Goal: Information Seeking & Learning: Learn about a topic

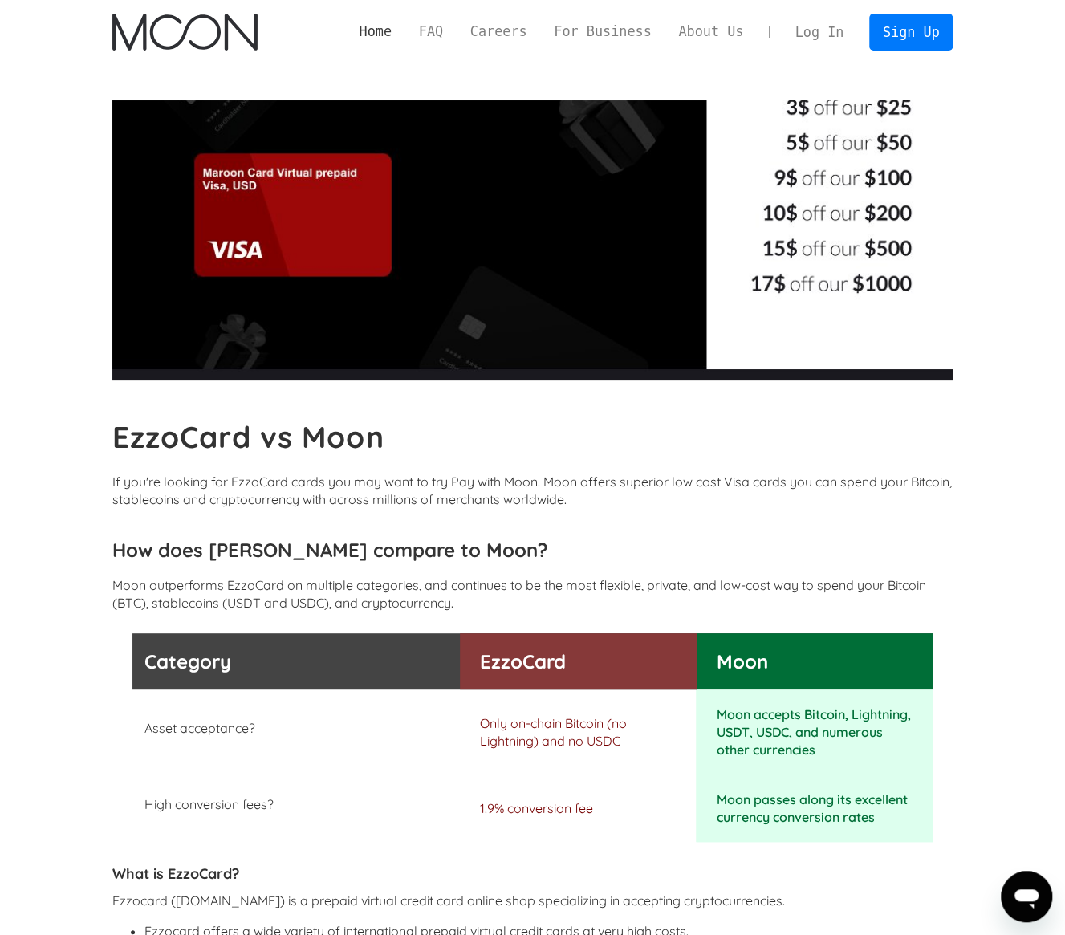
click at [405, 31] on link "Home" at bounding box center [375, 32] width 59 height 20
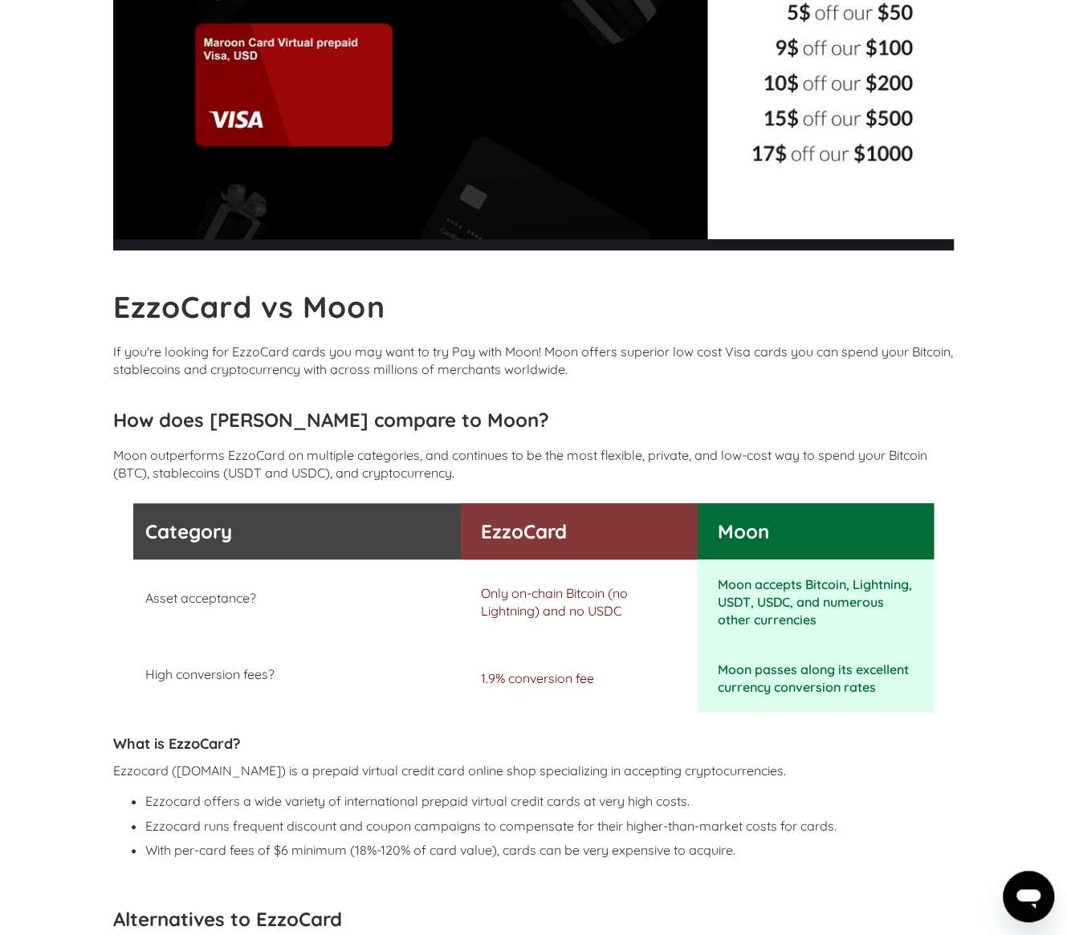
scroll to position [161, 0]
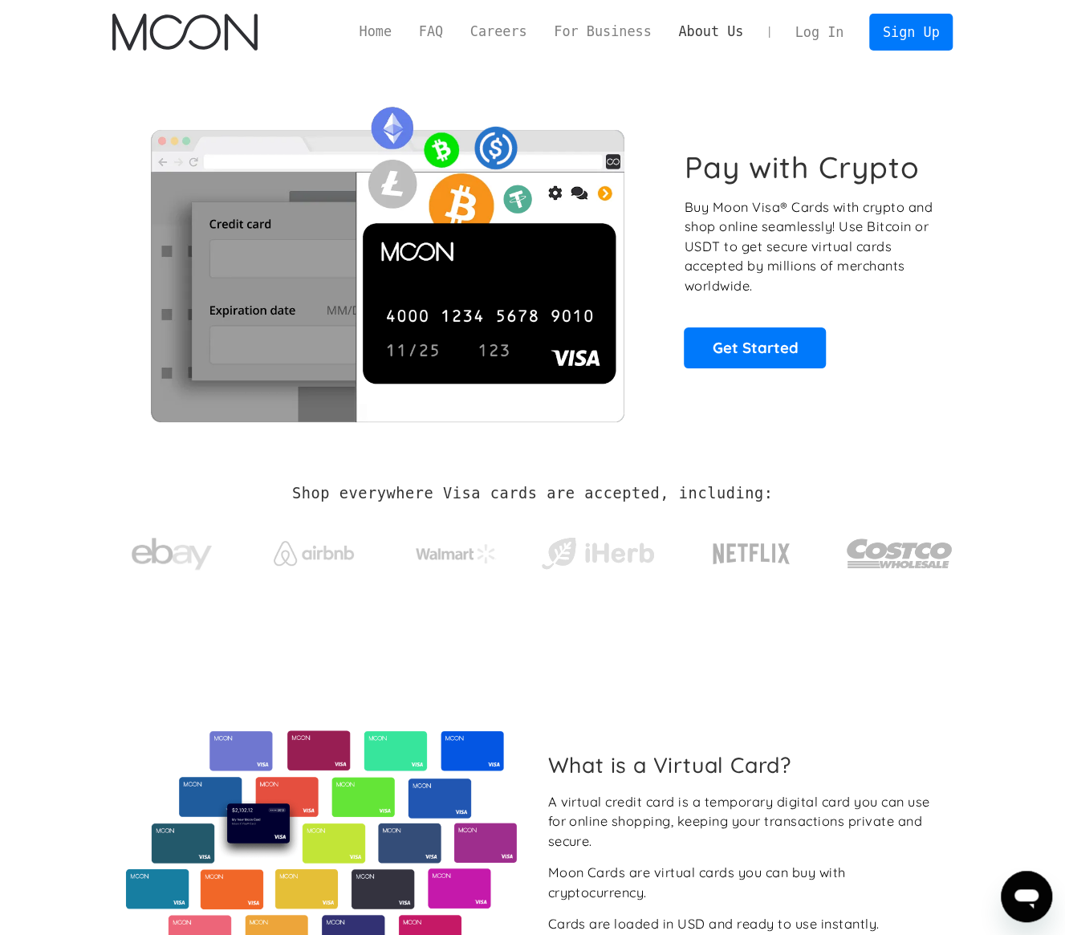
click at [706, 28] on link "About Us" at bounding box center [711, 32] width 92 height 20
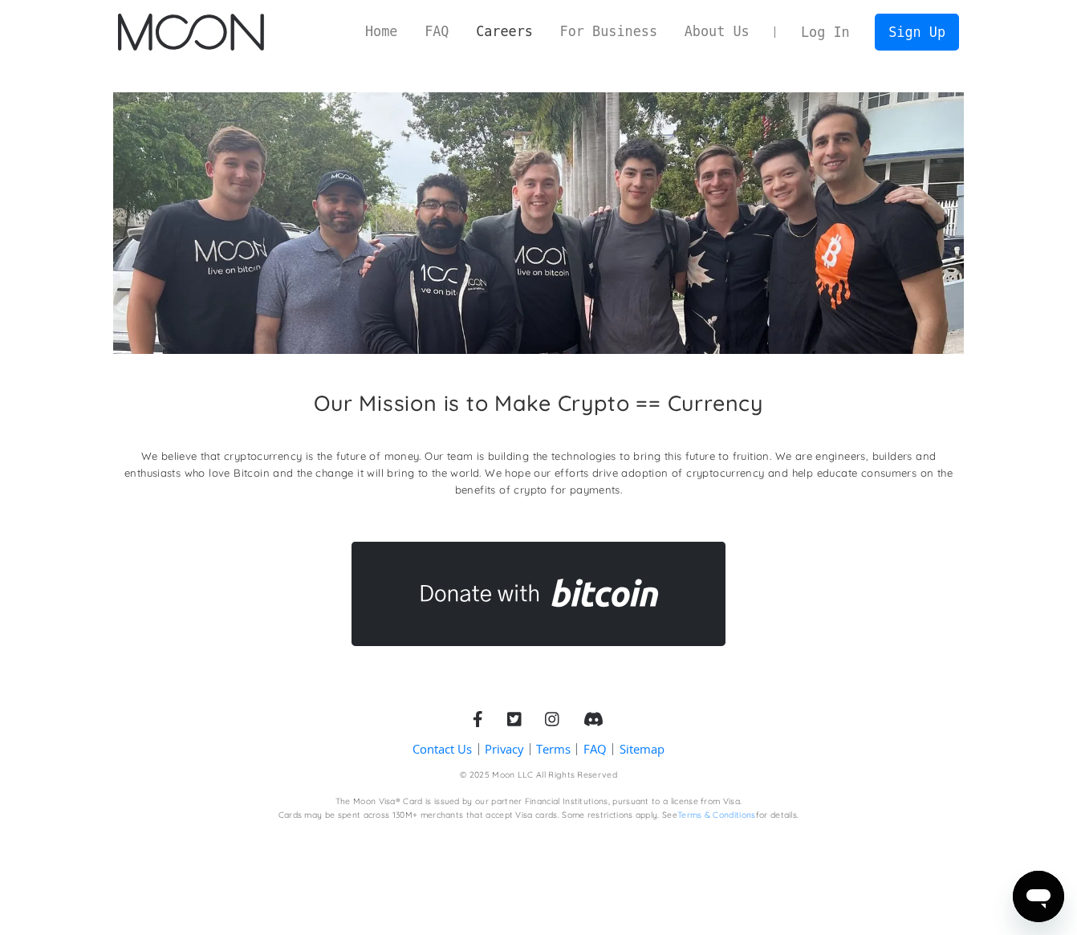
click at [527, 28] on link "Careers" at bounding box center [503, 32] width 83 height 20
click at [462, 35] on link "FAQ" at bounding box center [436, 32] width 51 height 20
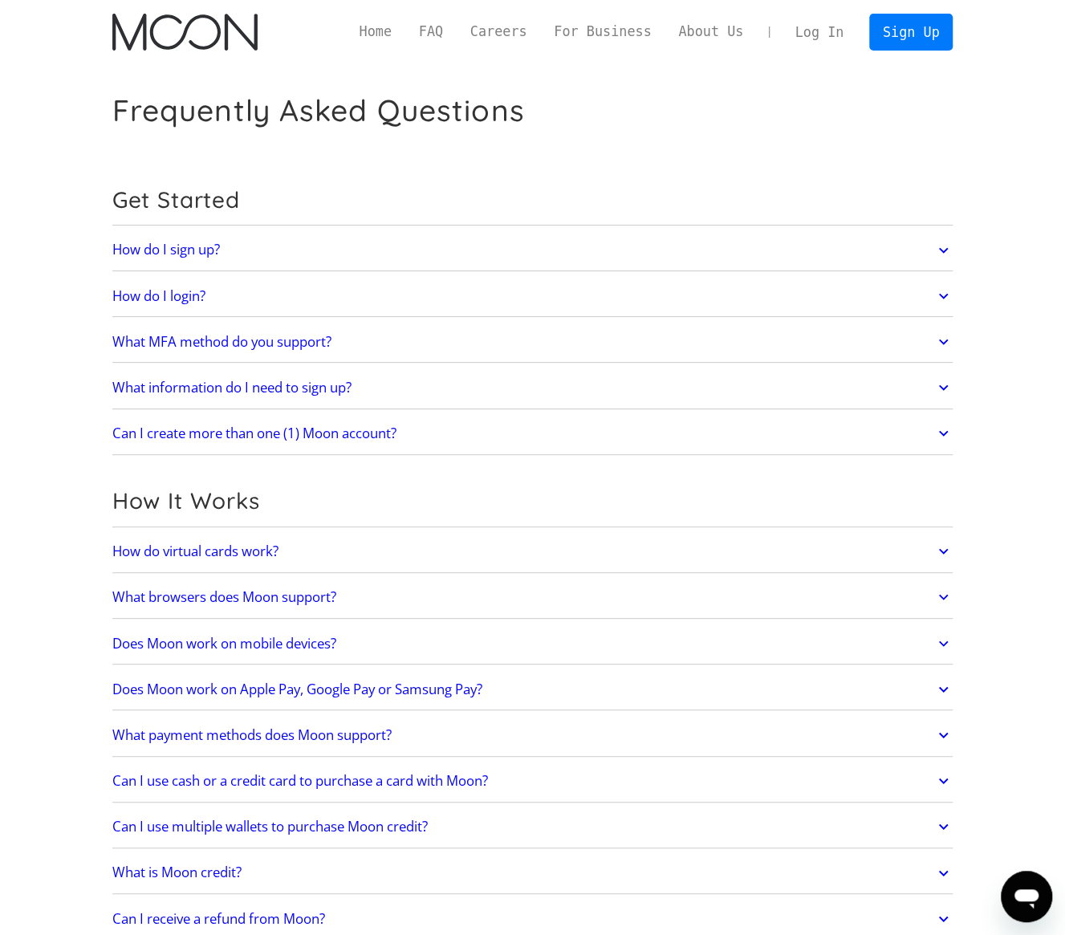
click at [192, 245] on h2 "How do I sign up?" at bounding box center [166, 250] width 108 height 16
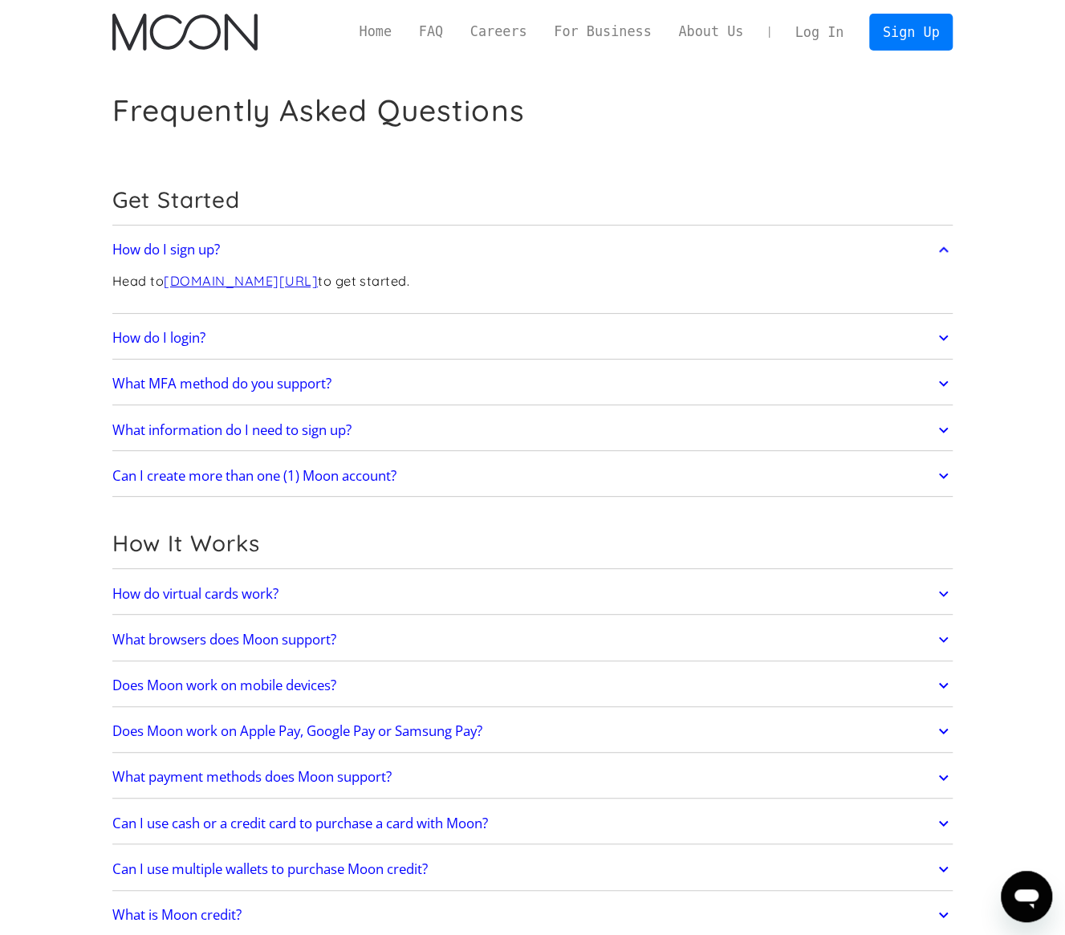
click at [225, 387] on h2 "What MFA method do you support?" at bounding box center [221, 384] width 219 height 16
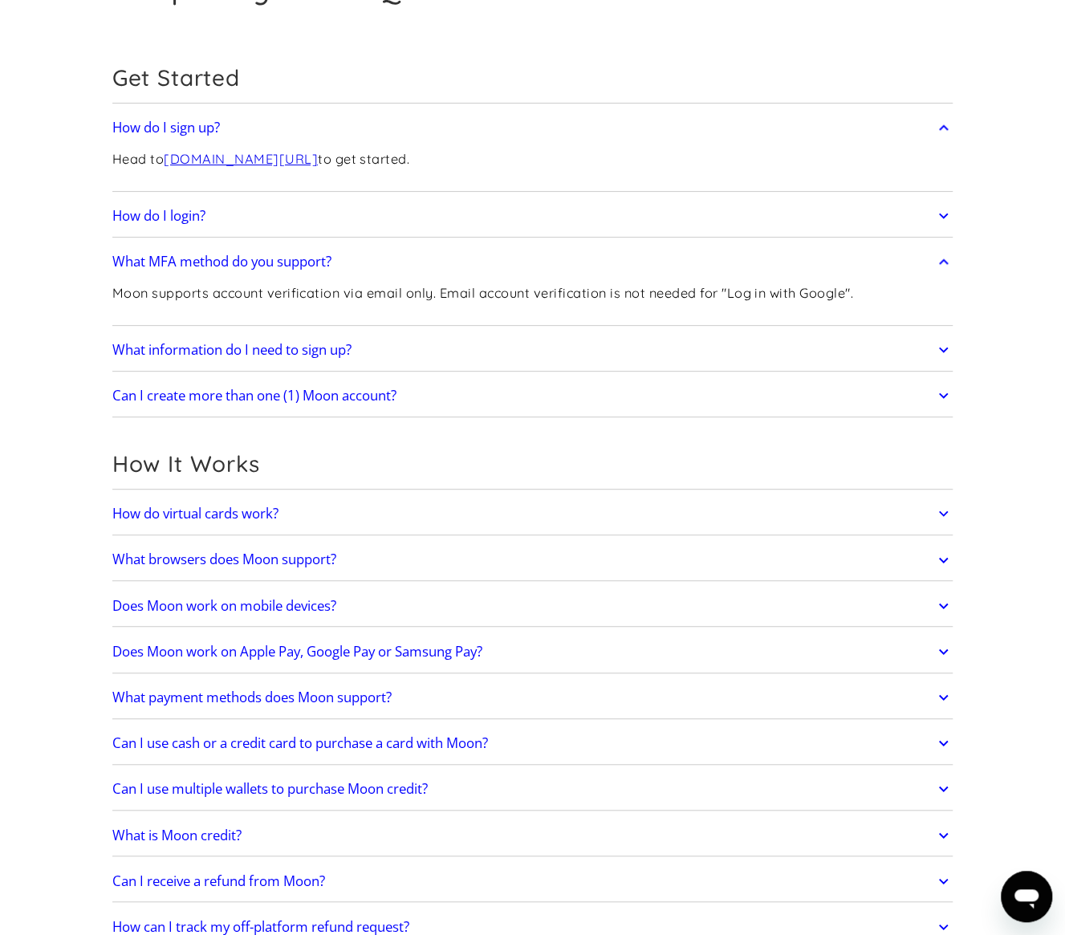
scroll to position [161, 0]
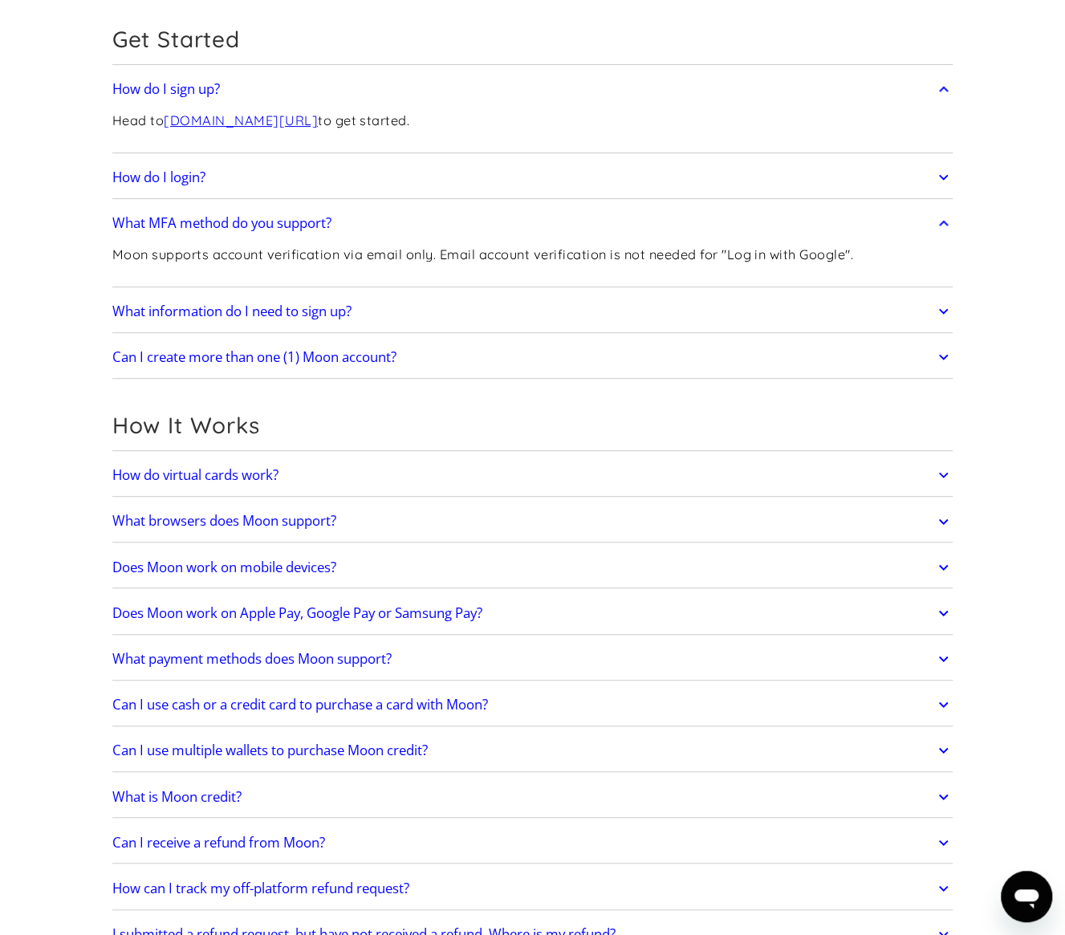
click at [295, 474] on link "How do virtual cards work?" at bounding box center [532, 475] width 841 height 34
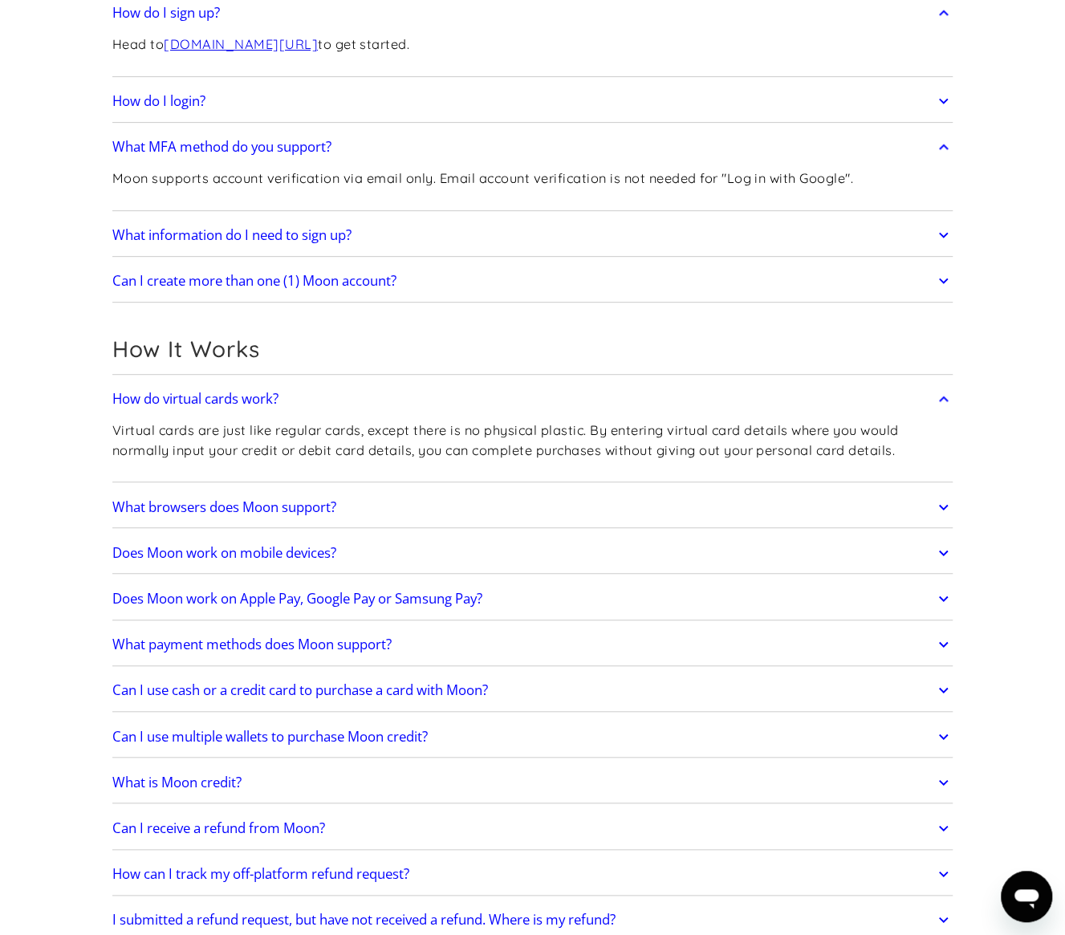
scroll to position [241, 0]
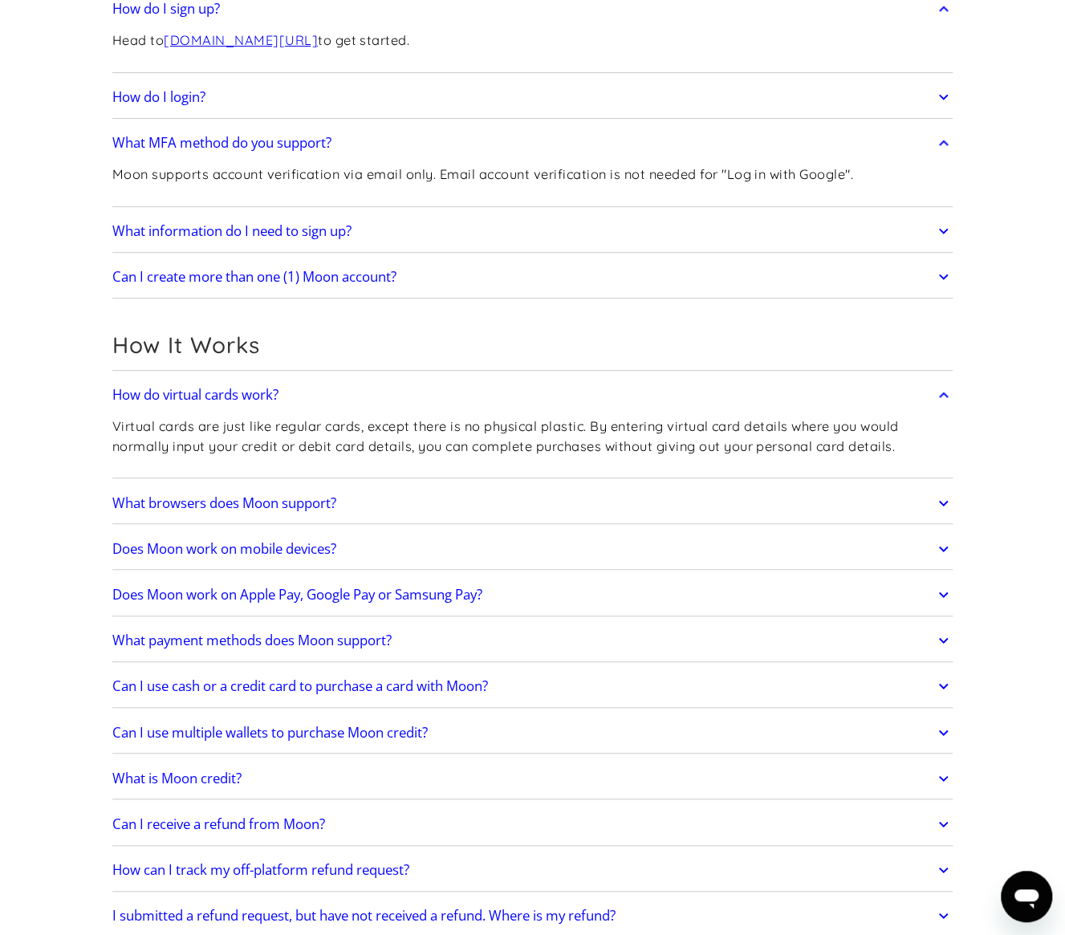
click at [421, 588] on h2 "Does Moon work on Apple Pay, Google Pay or Samsung Pay?" at bounding box center [297, 595] width 370 height 16
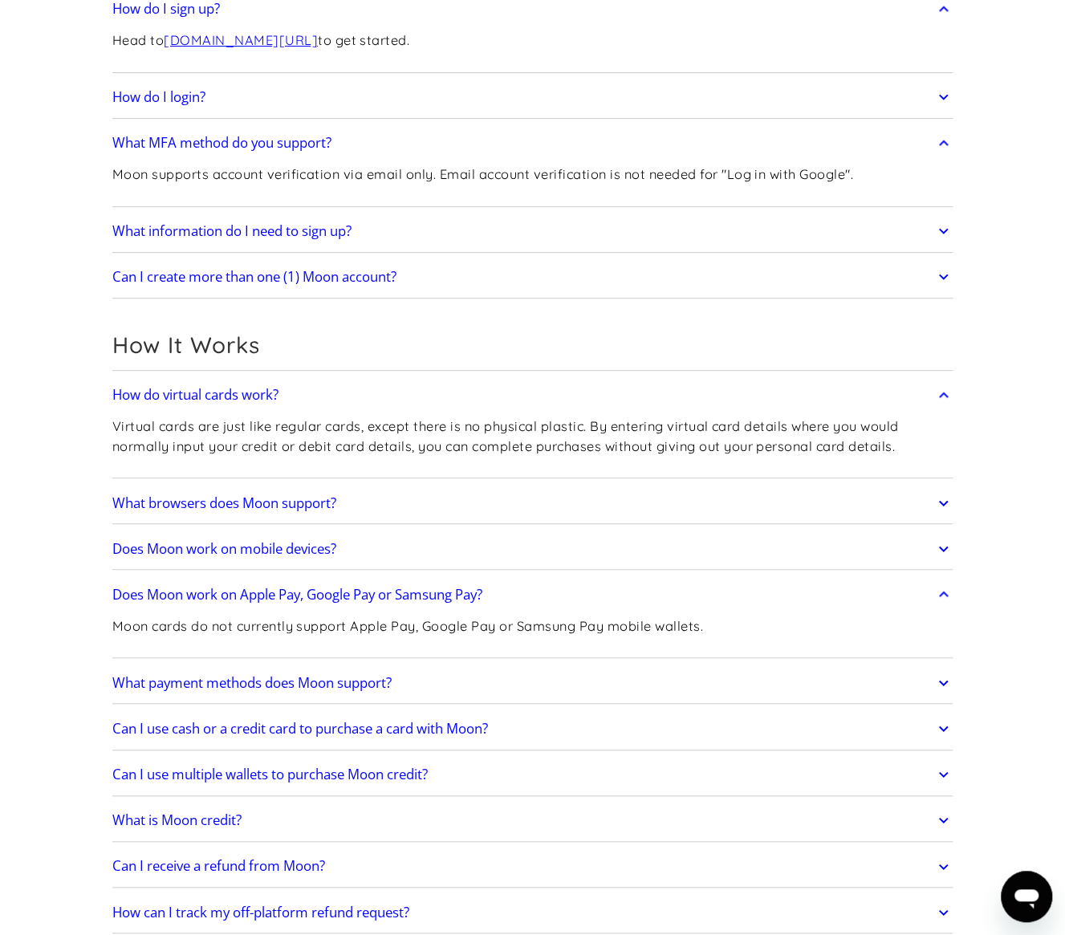
click at [419, 667] on link "What payment methods does Moon support?" at bounding box center [532, 683] width 841 height 34
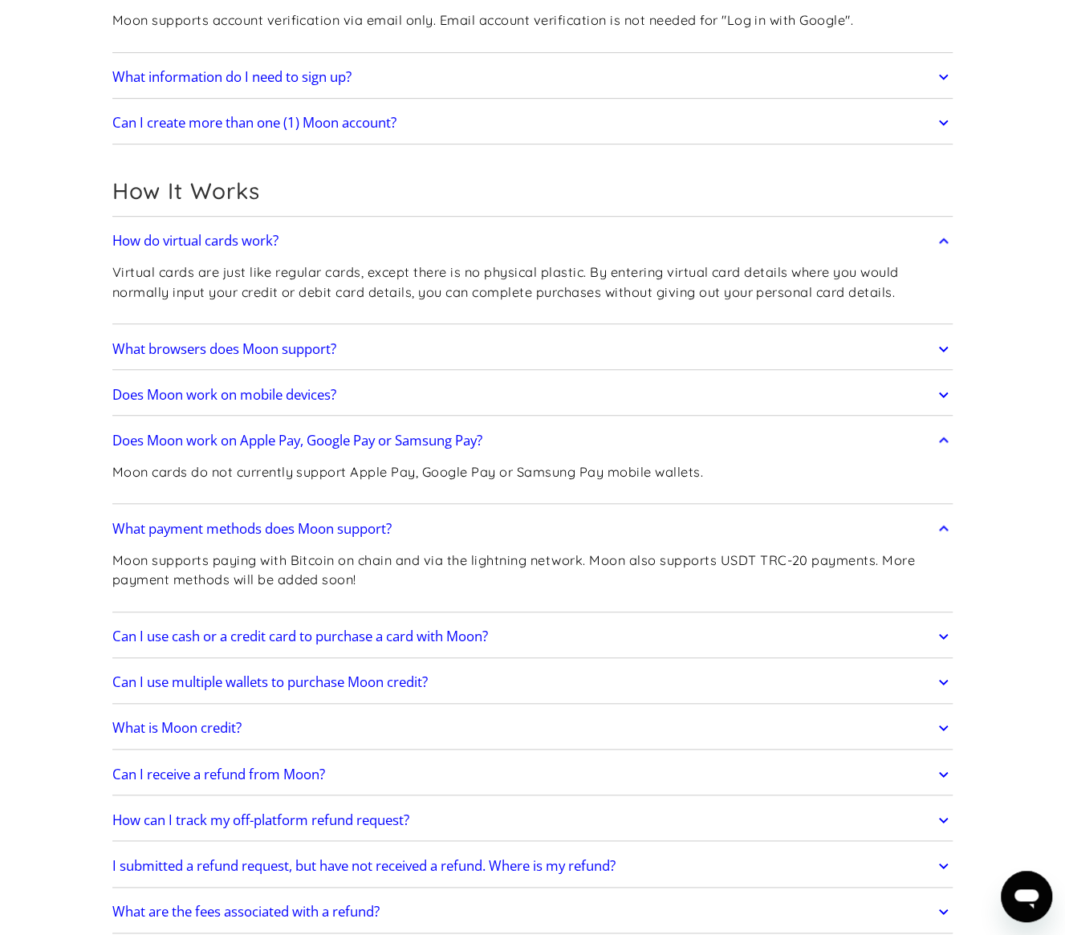
scroll to position [401, 0]
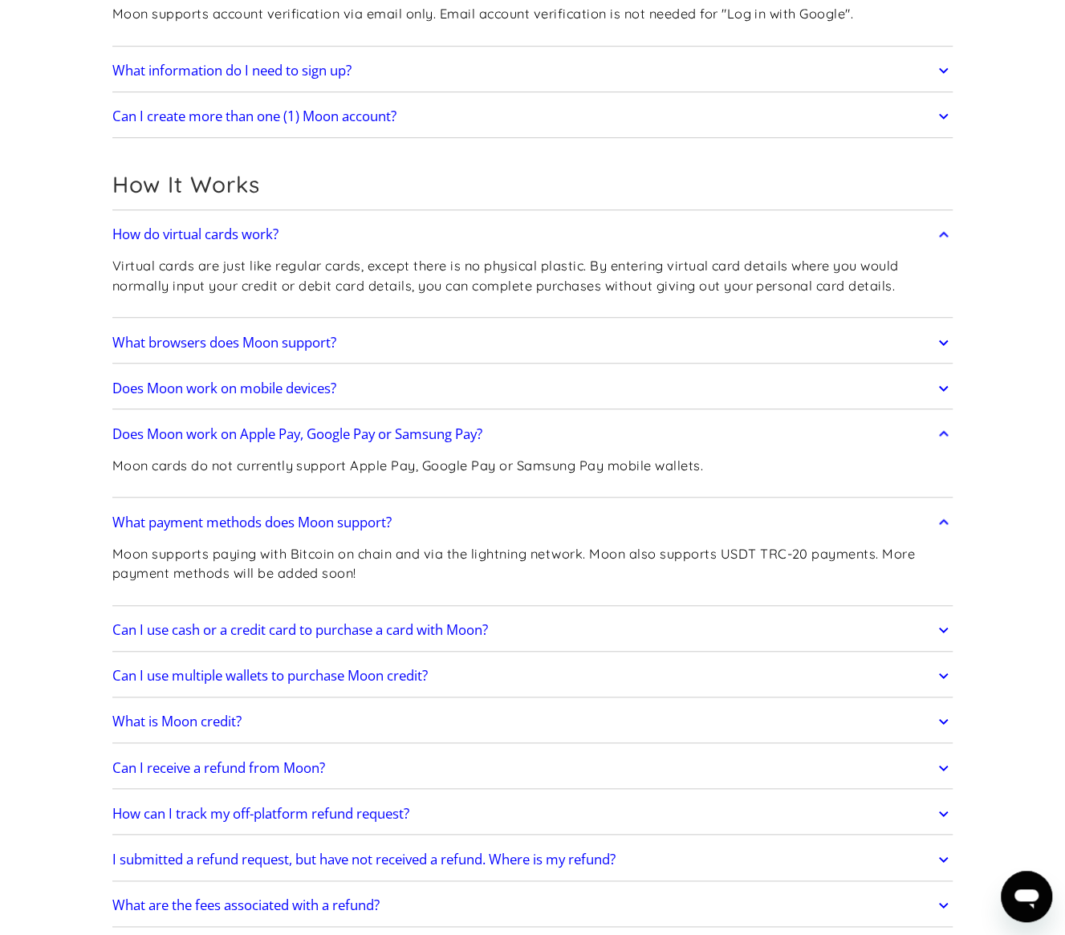
click at [411, 630] on h2 "Can I use cash or a credit card to purchase a card with Moon?" at bounding box center [300, 630] width 376 height 16
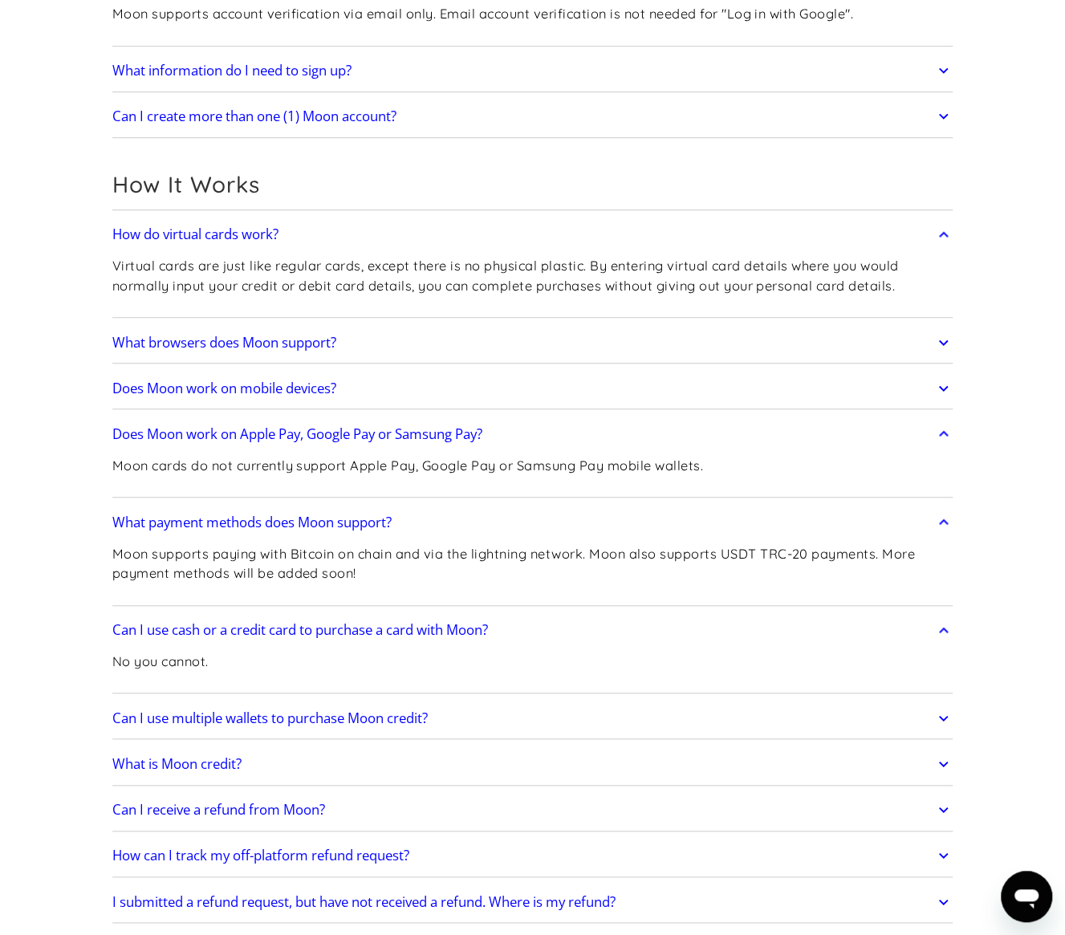
click at [411, 630] on h2 "Can I use cash or a credit card to purchase a card with Moon?" at bounding box center [300, 630] width 376 height 16
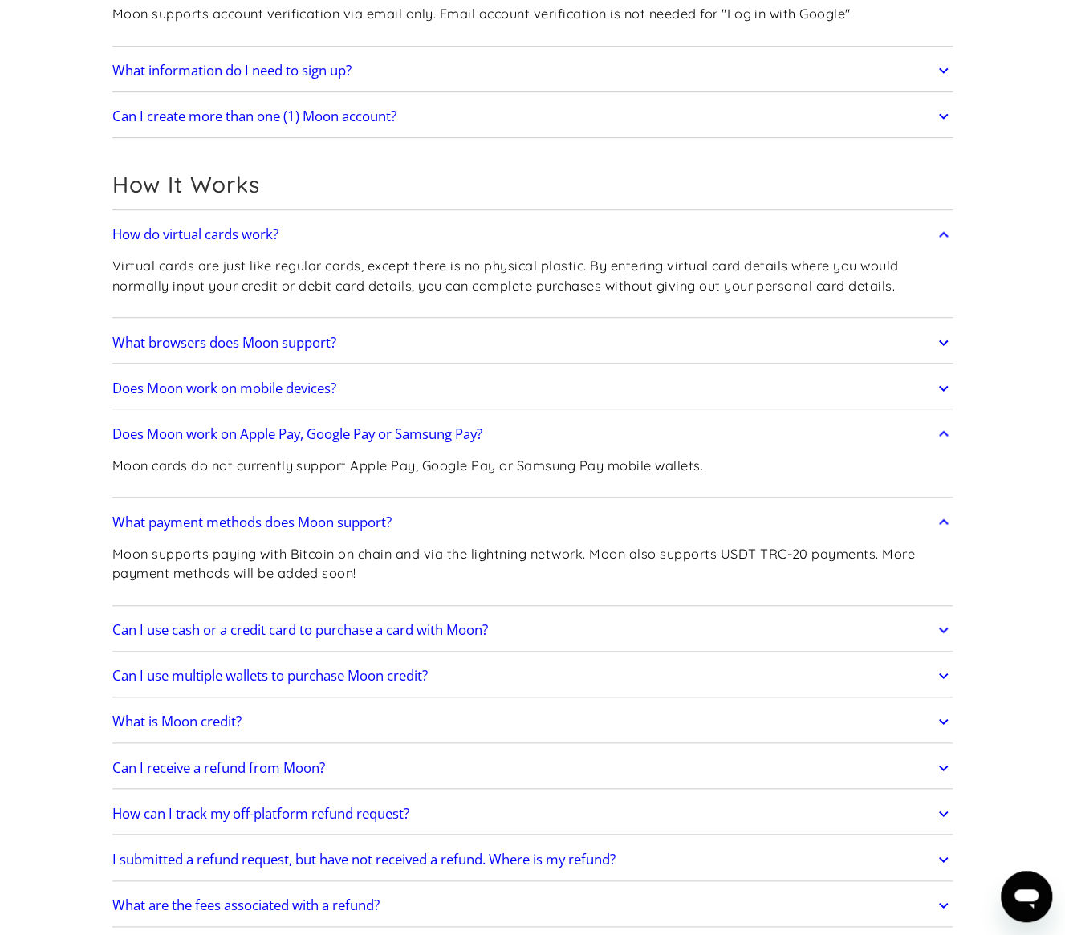
click at [424, 673] on h2 "Can I use multiple wallets to purchase Moon credit?" at bounding box center [269, 676] width 315 height 16
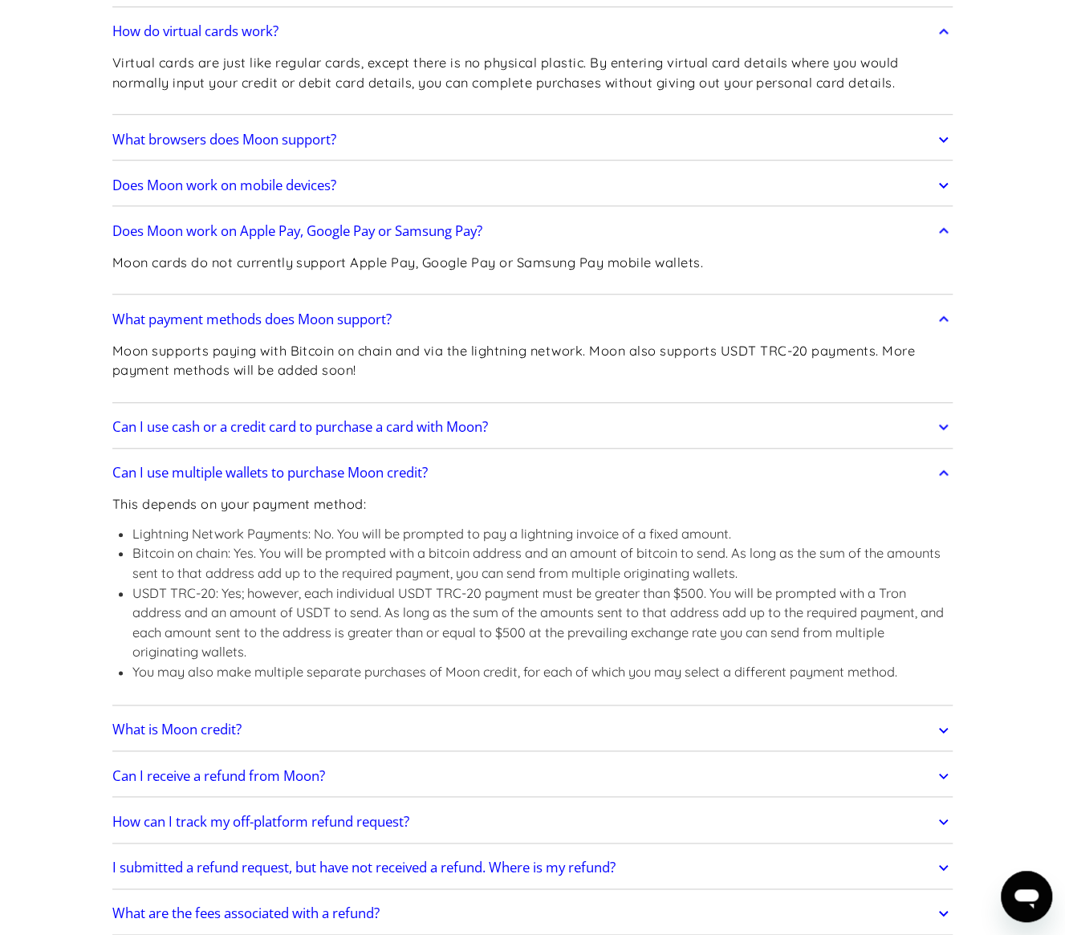
scroll to position [642, 0]
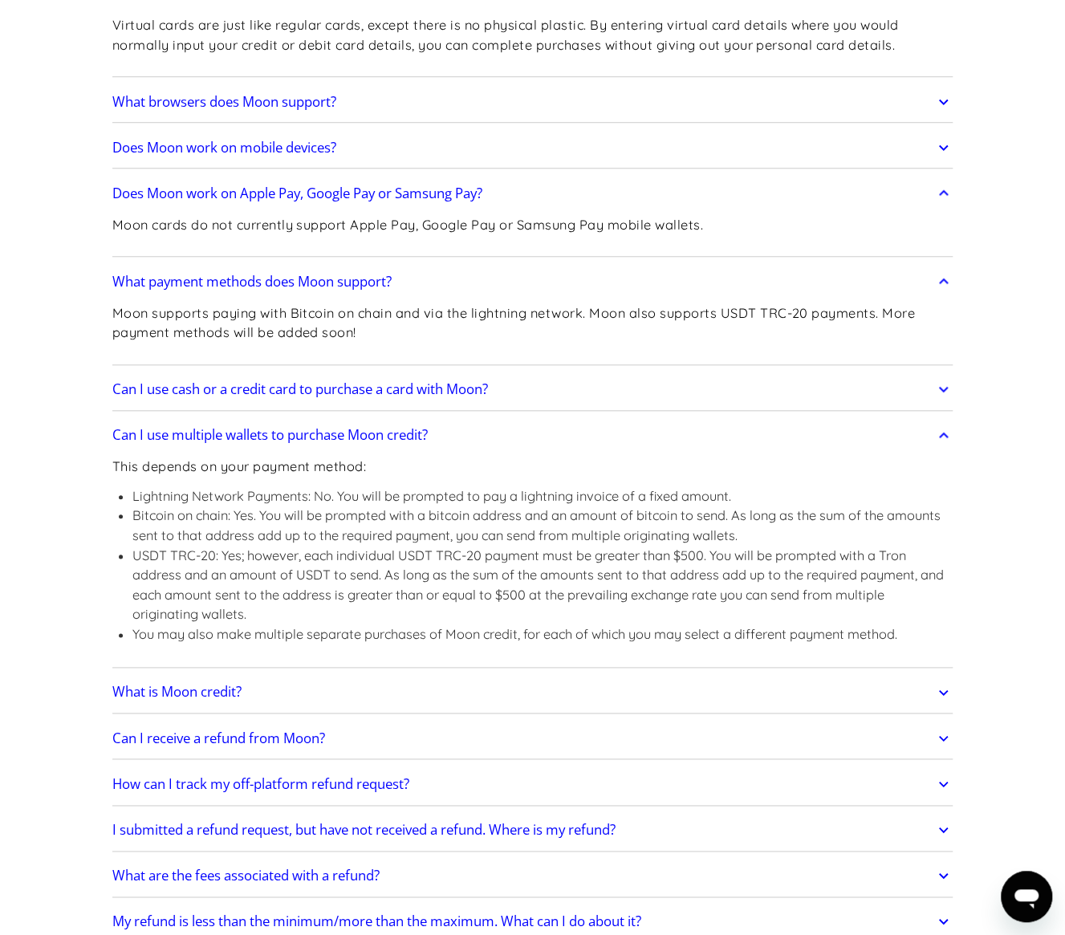
click at [401, 699] on link "What is Moon credit?" at bounding box center [532, 693] width 841 height 34
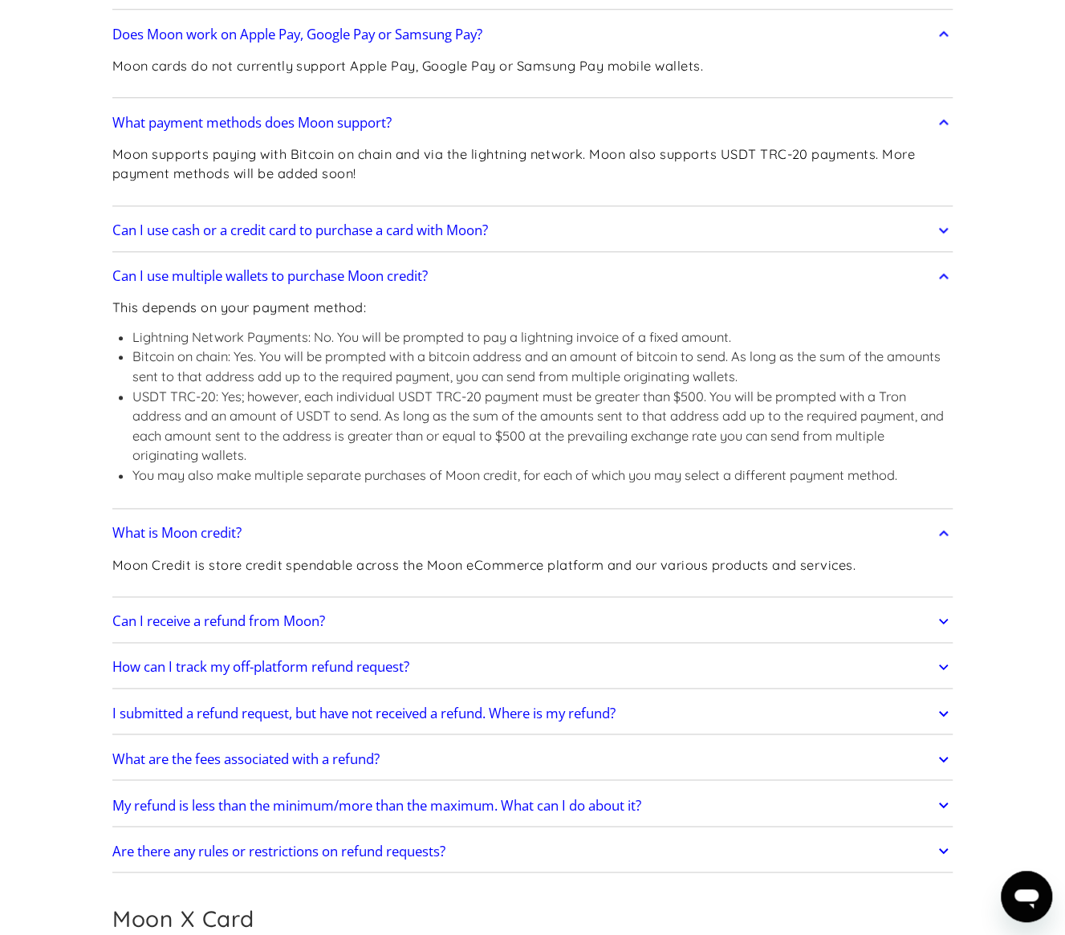
scroll to position [803, 0]
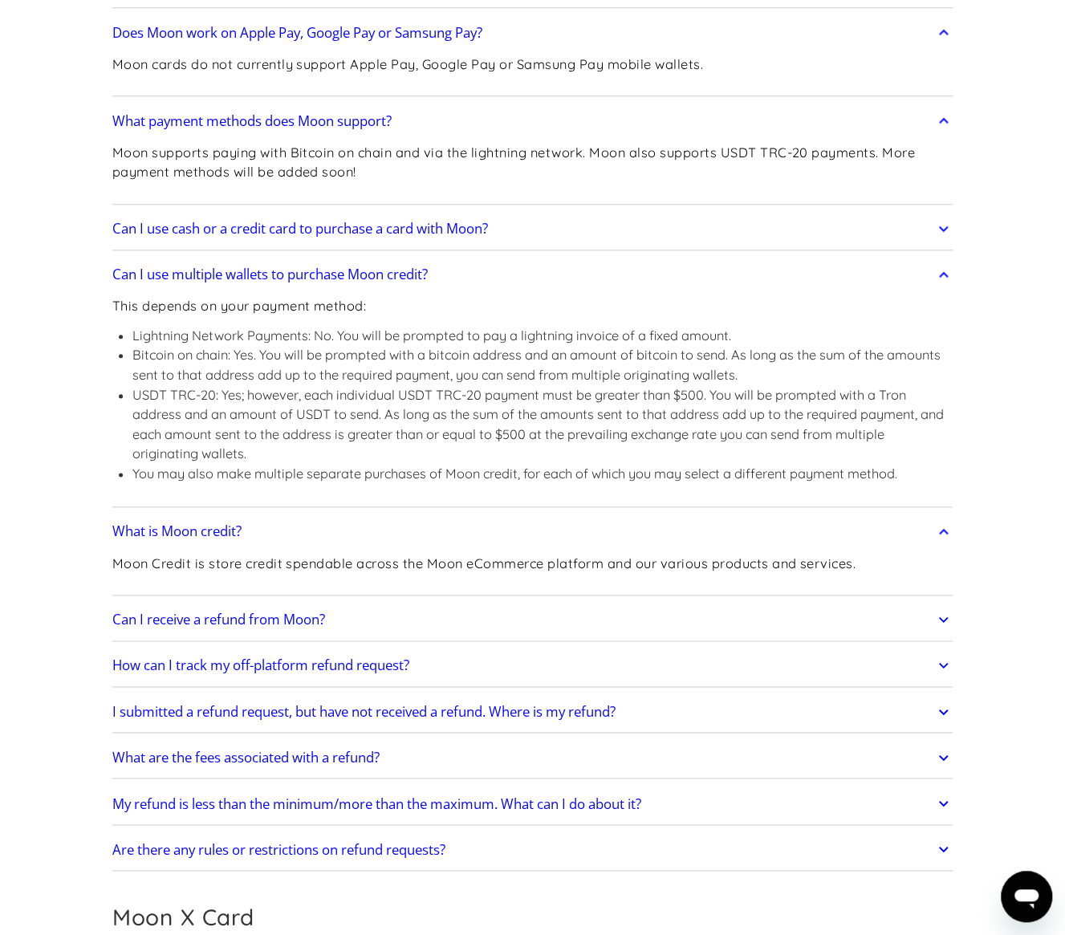
click at [283, 600] on div "Can I receive a refund from Moon? Certain products offered by Moon are non-refu…" at bounding box center [532, 621] width 841 height 42
click at [271, 612] on h2 "Can I receive a refund from Moon?" at bounding box center [218, 620] width 213 height 16
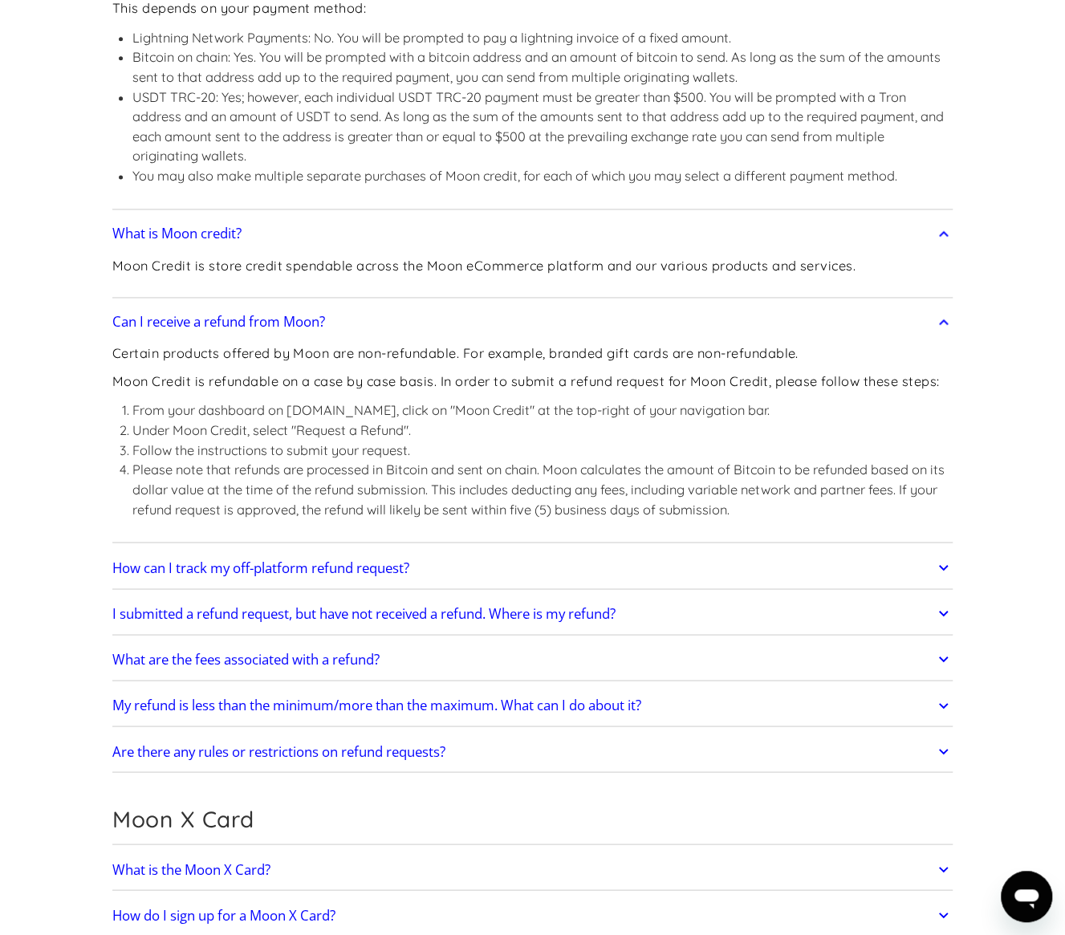
scroll to position [1124, 0]
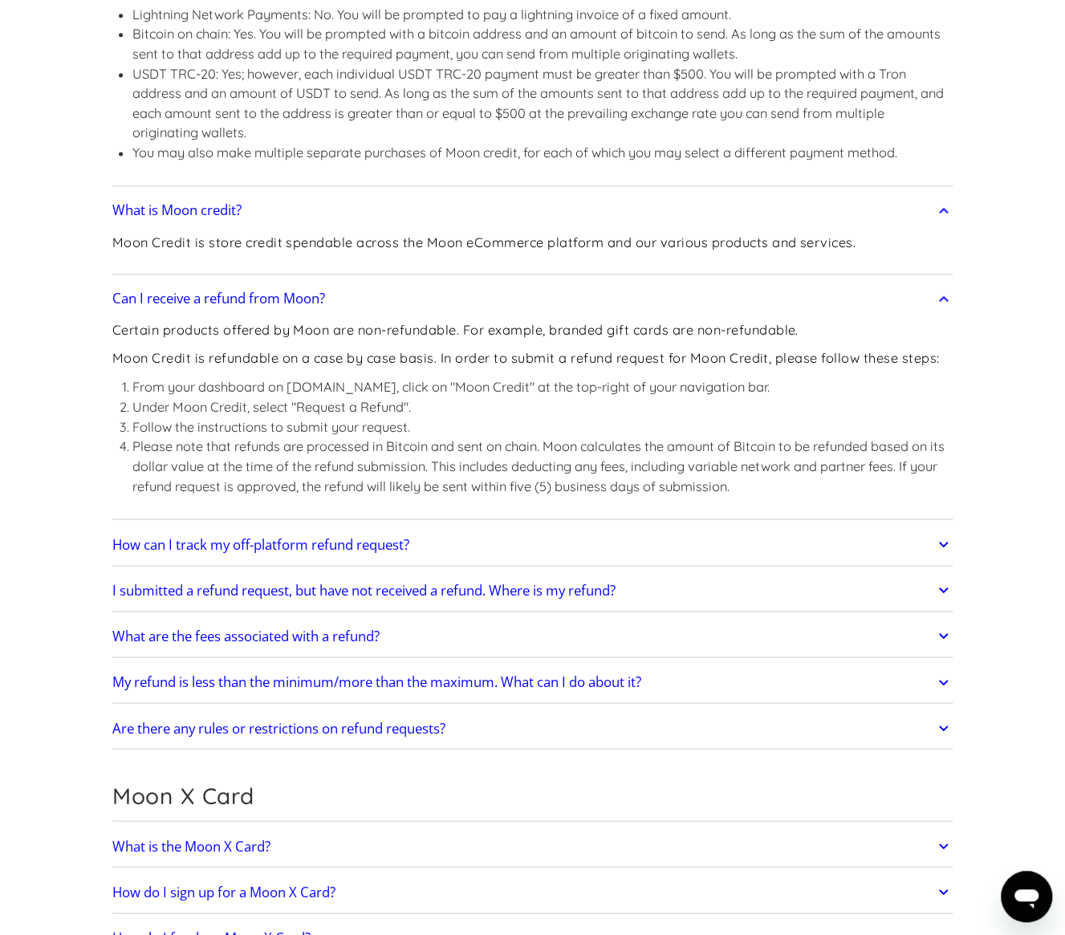
click at [474, 628] on link "What are the fees associated with a refund?" at bounding box center [532, 636] width 841 height 34
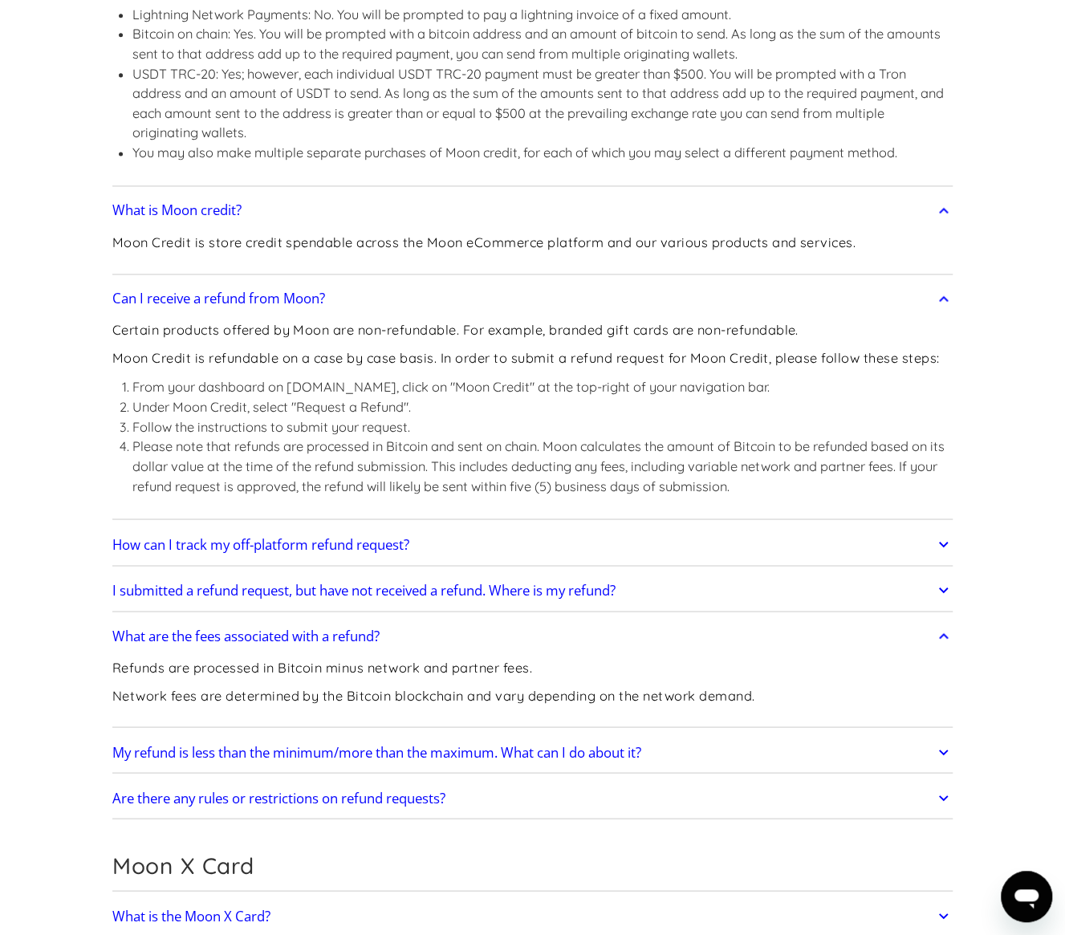
click at [474, 628] on link "What are the fees associated with a refund?" at bounding box center [532, 636] width 841 height 34
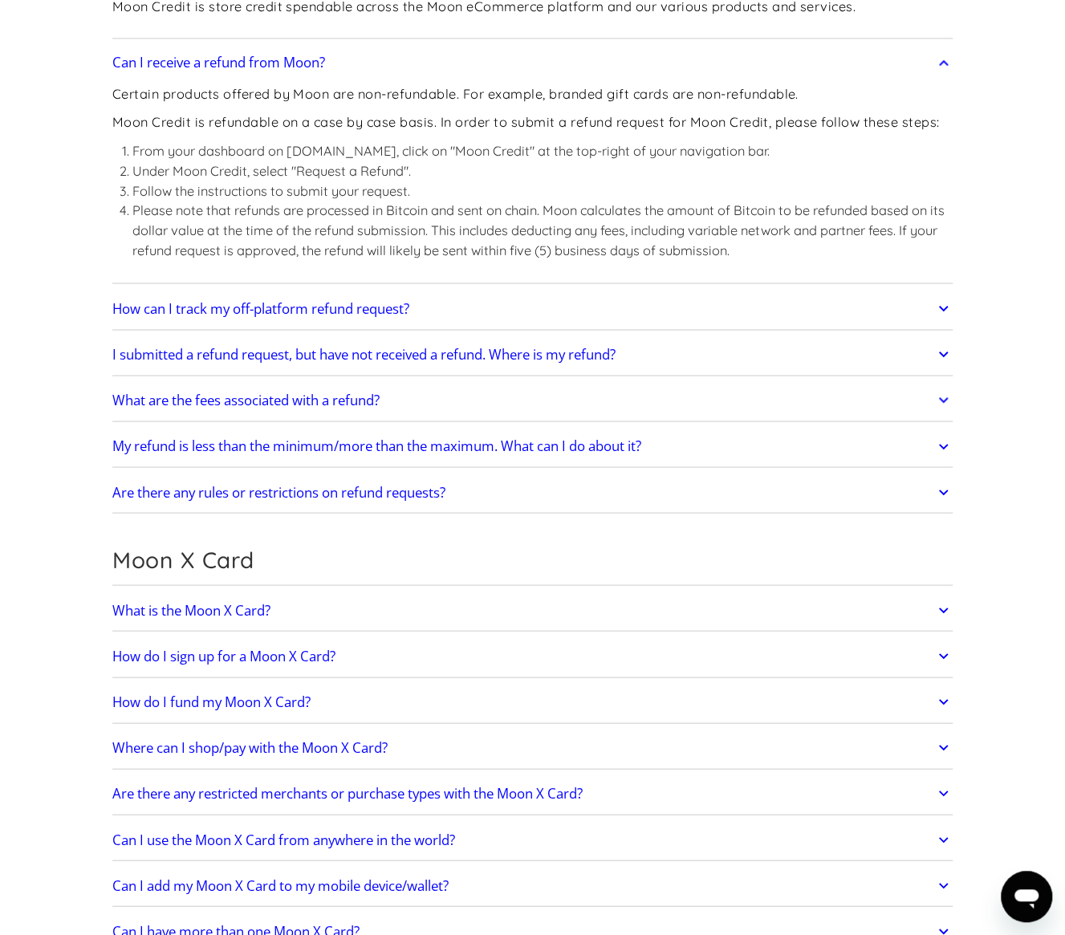
scroll to position [1365, 0]
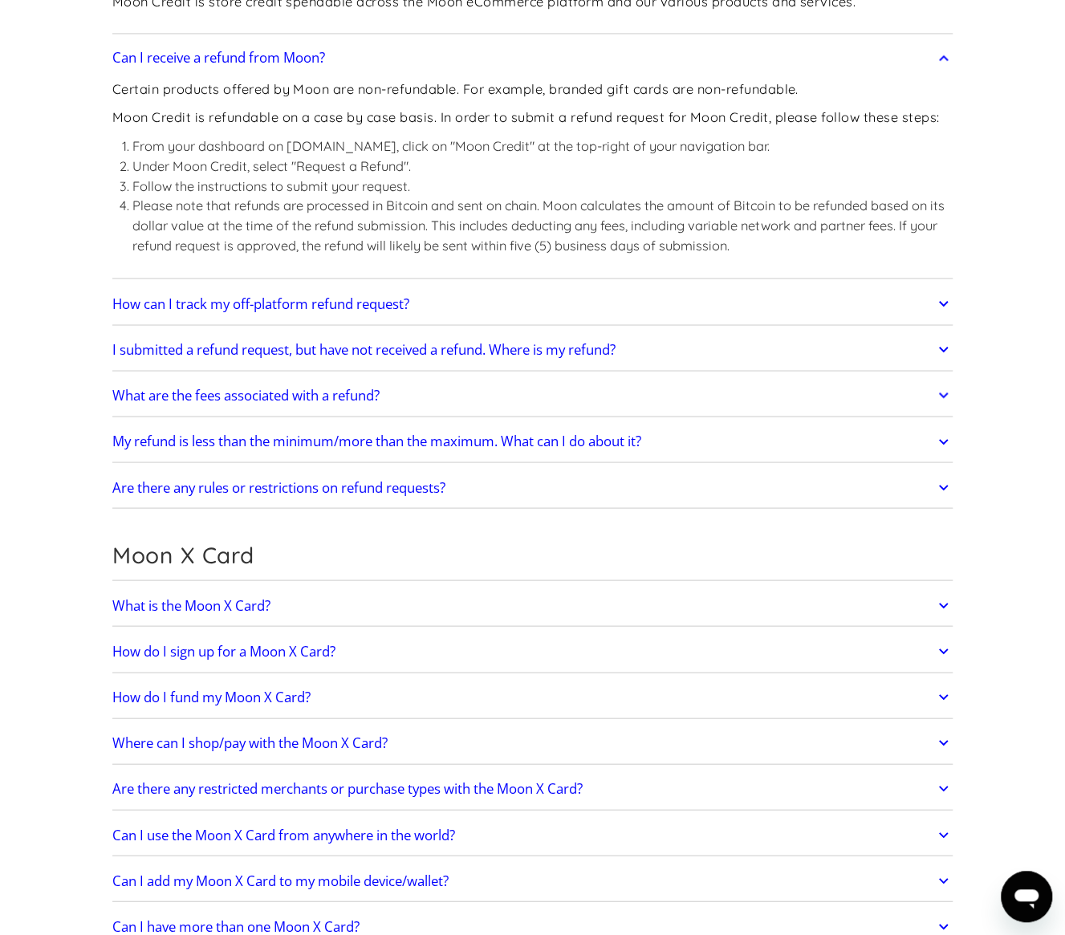
click at [376, 593] on link "What is the Moon X Card?" at bounding box center [532, 605] width 841 height 34
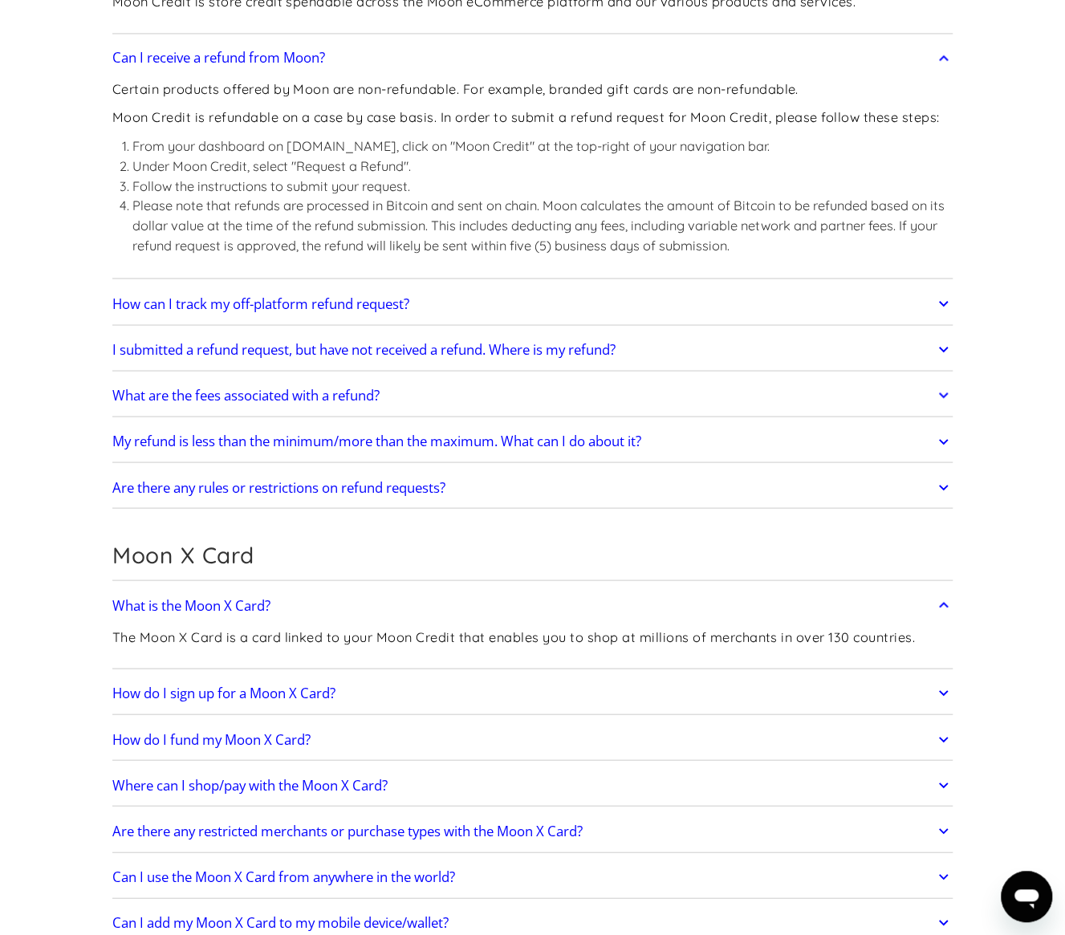
click at [464, 741] on link "How do I fund my Moon X Card?" at bounding box center [532, 739] width 841 height 34
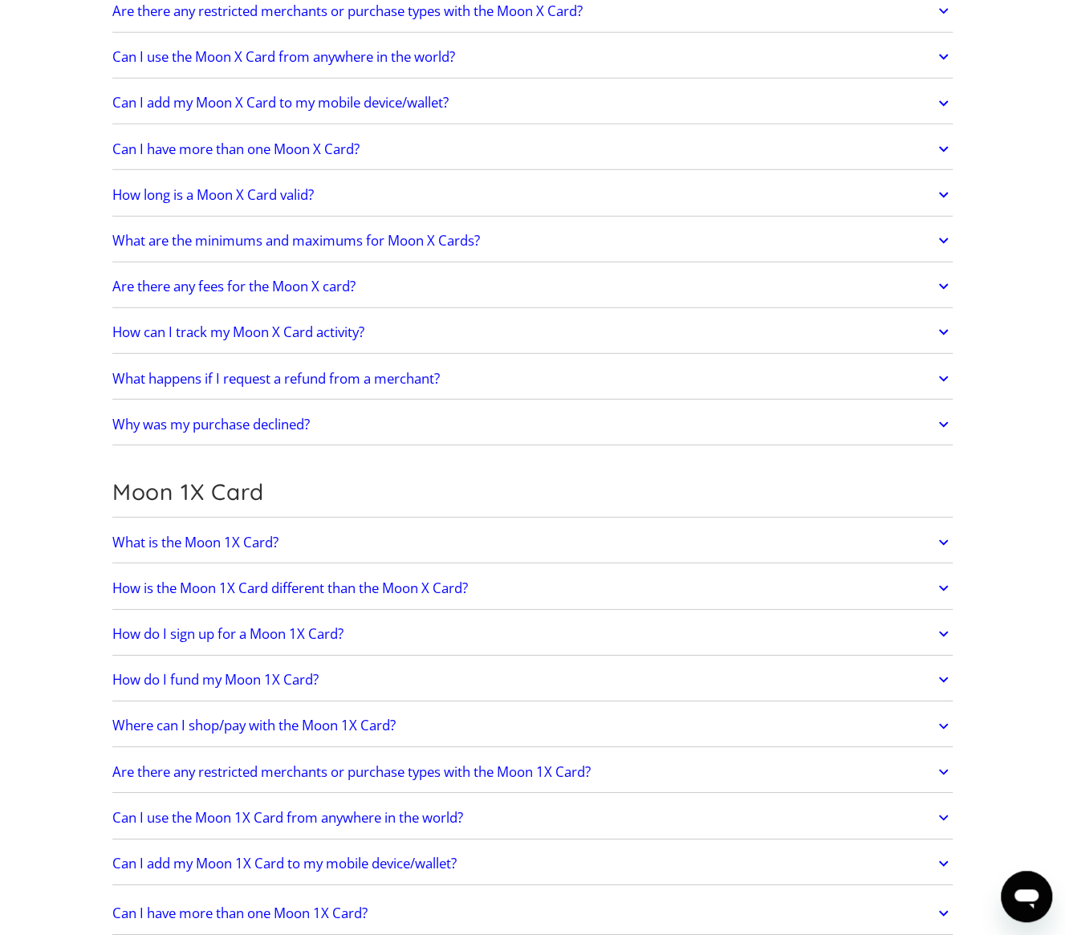
scroll to position [2247, 0]
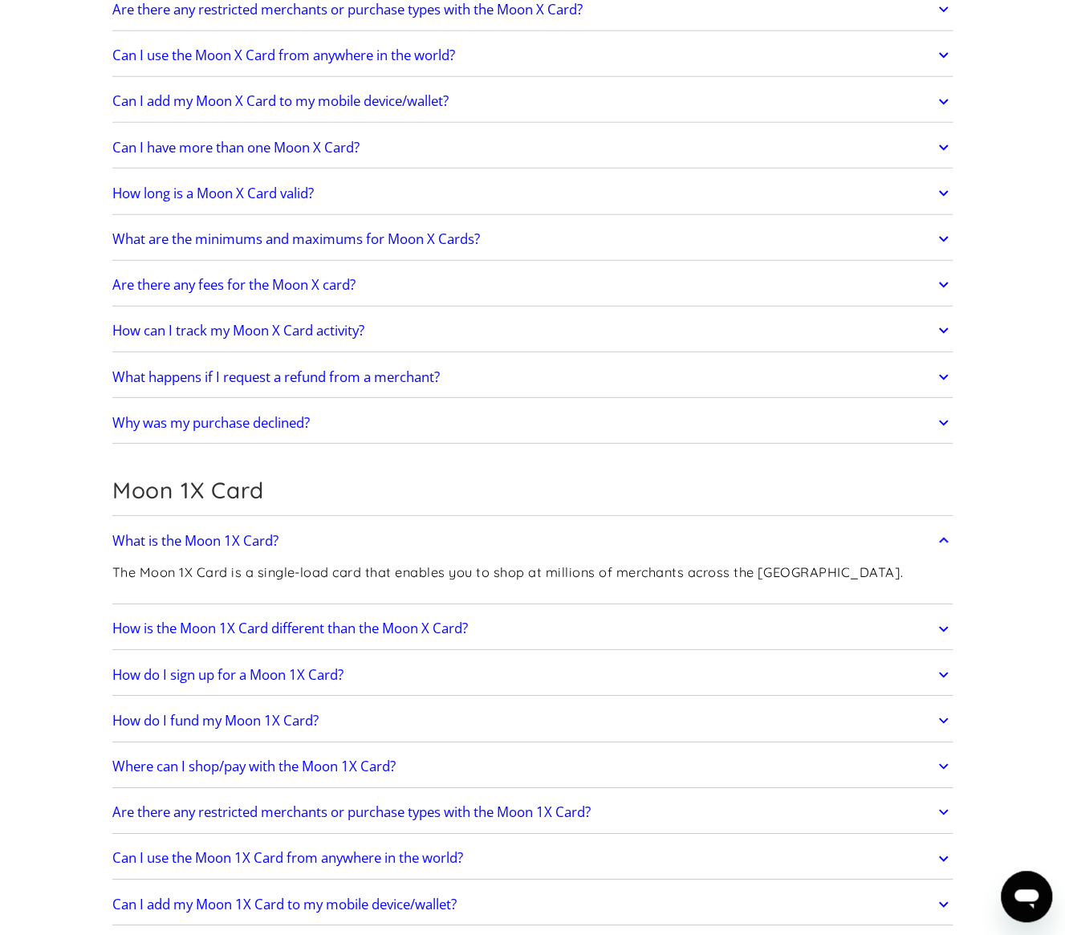
click at [525, 612] on link "How is the Moon 1X Card different than the Moon X Card?" at bounding box center [532, 629] width 841 height 34
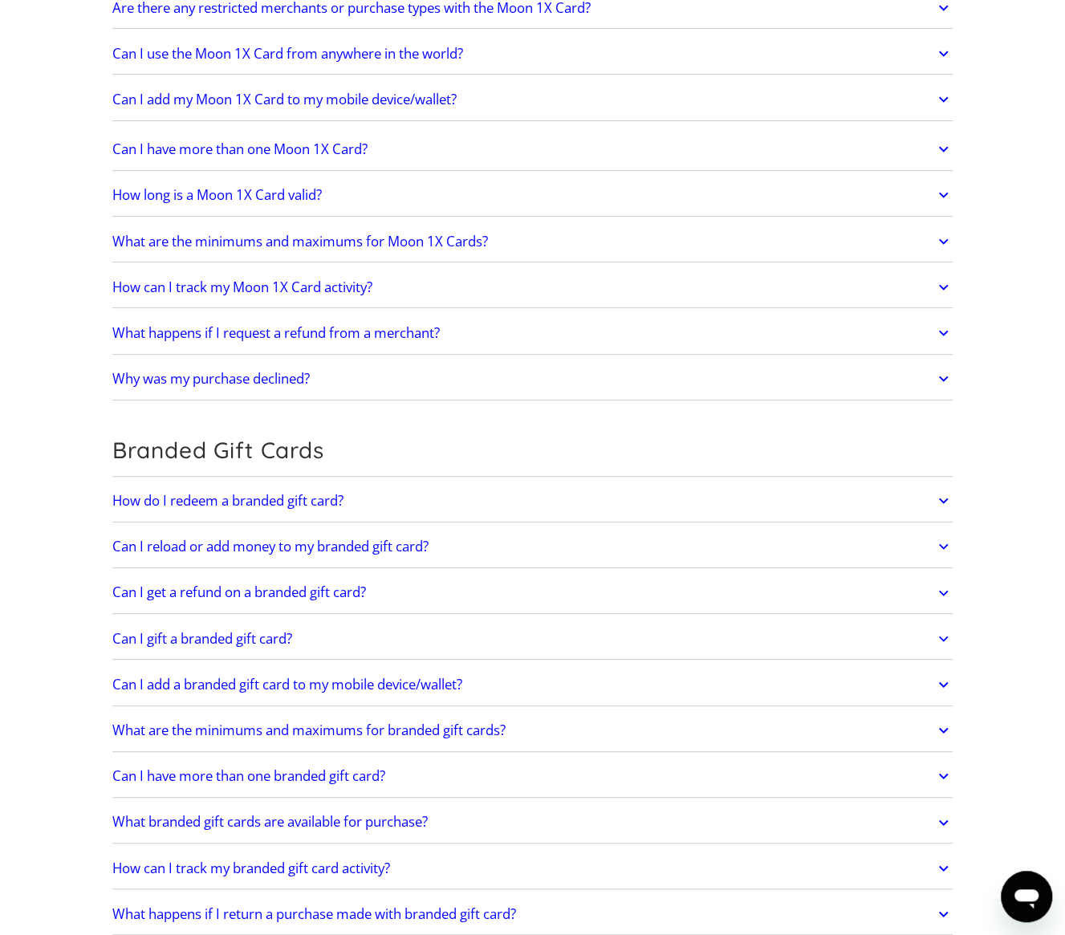
scroll to position [3211, 0]
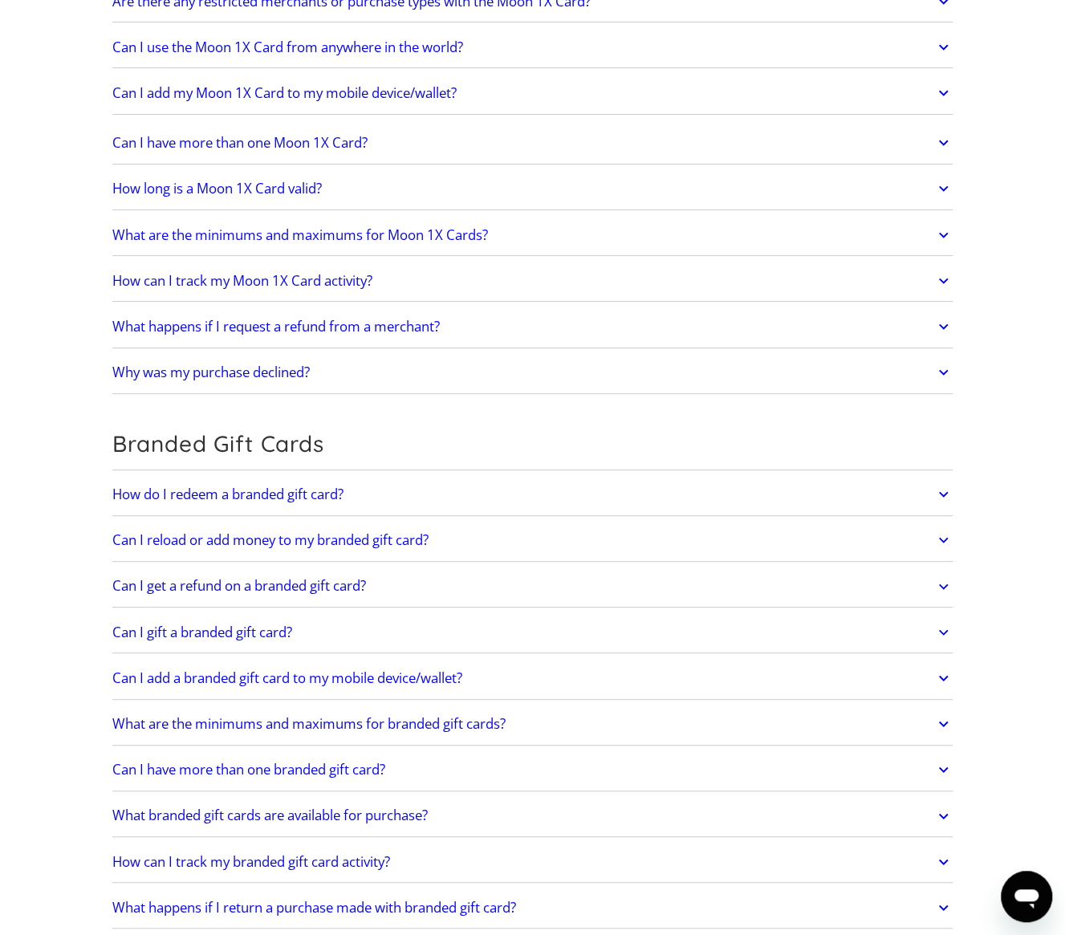
click at [375, 479] on link "How do I redeem a branded gift card?" at bounding box center [532, 495] width 841 height 34
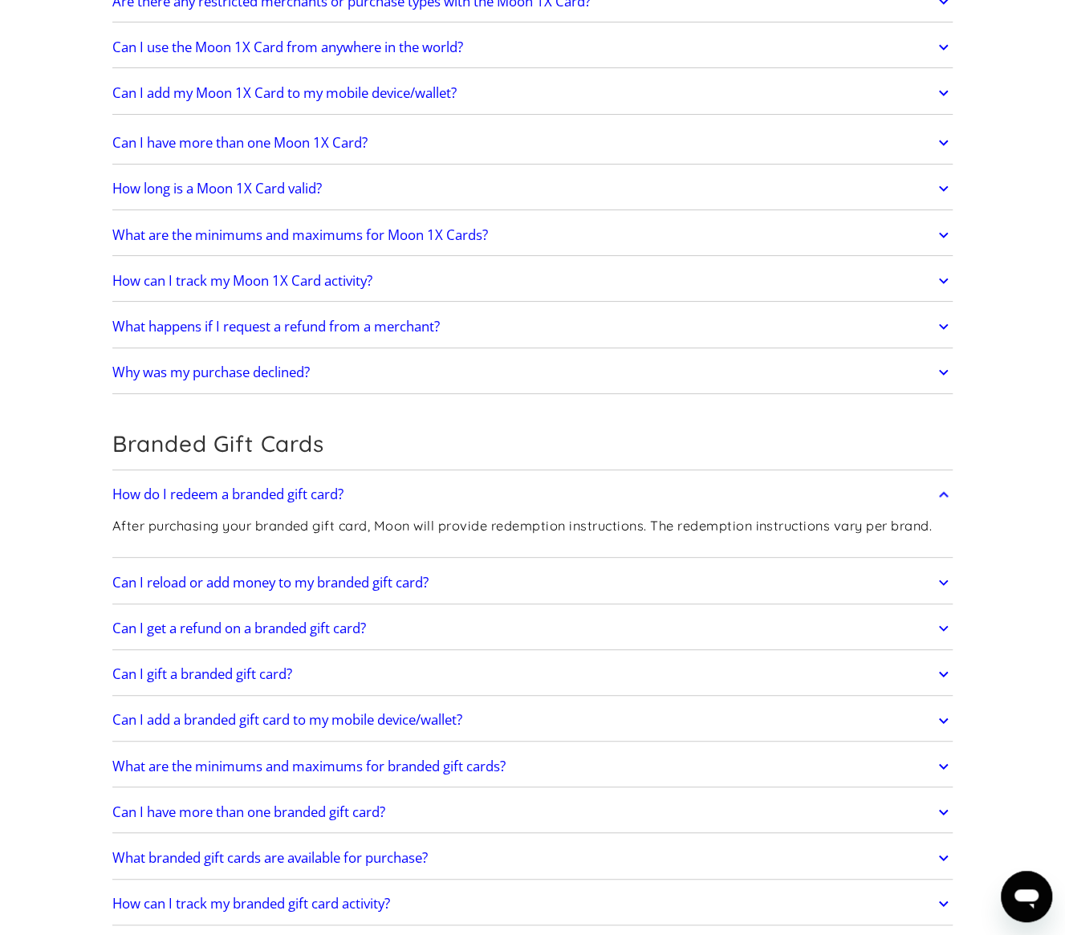
click at [484, 571] on link "Can I reload or add money to my branded gift card?" at bounding box center [532, 583] width 841 height 34
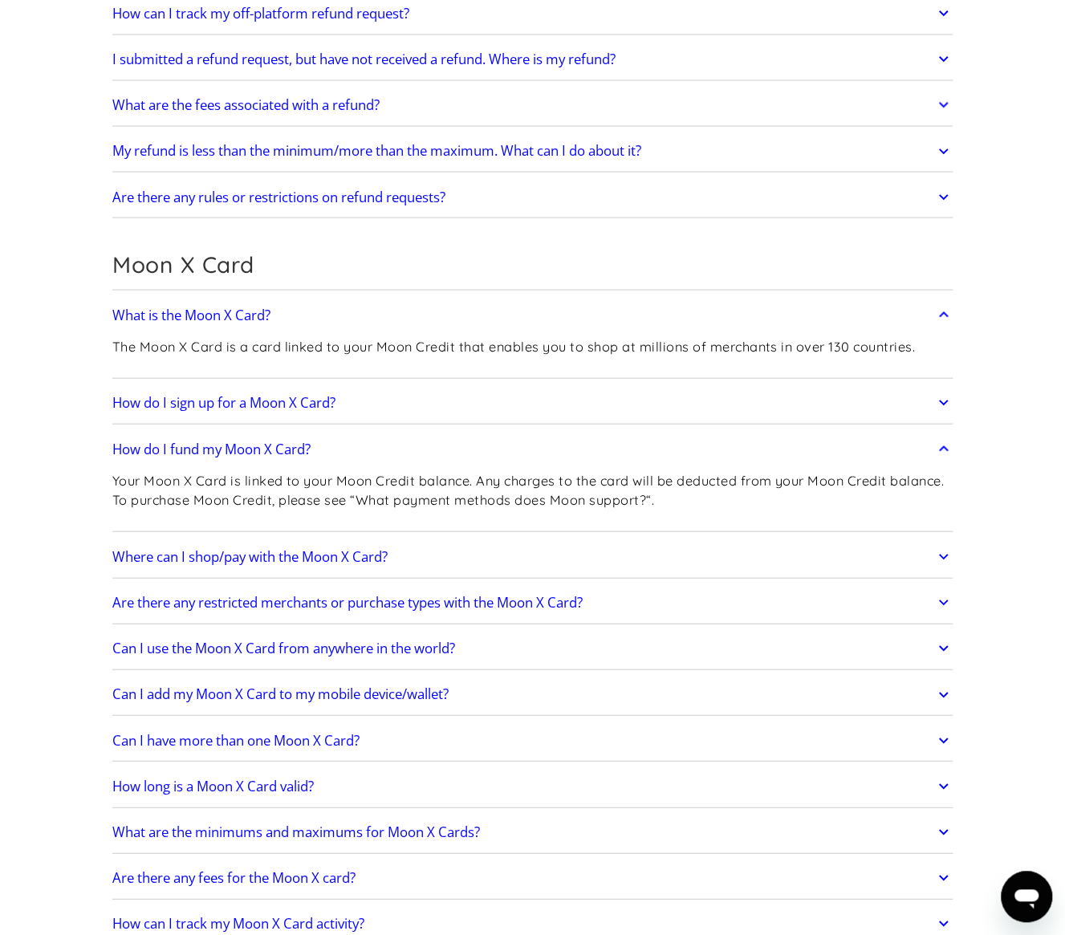
scroll to position [1525, 0]
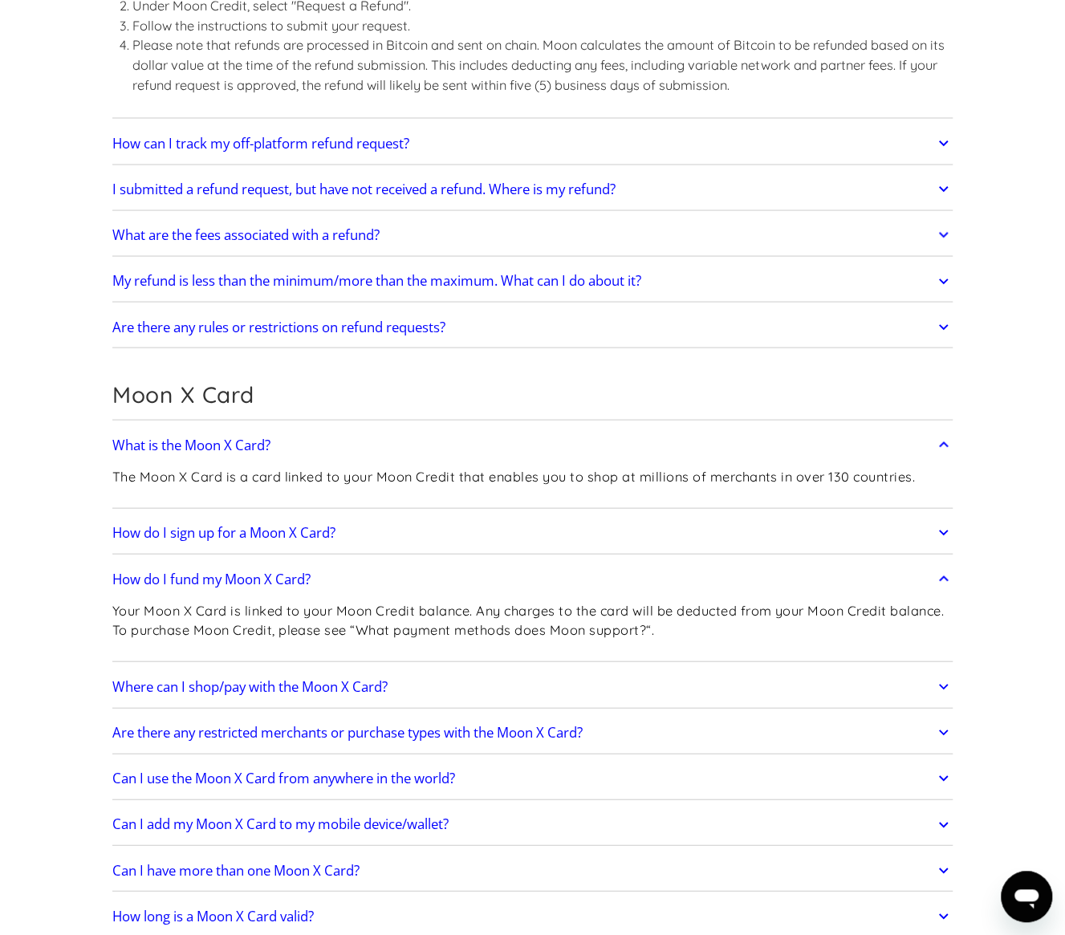
click at [256, 524] on h2 "How do I sign up for a Moon X Card?" at bounding box center [223, 532] width 223 height 16
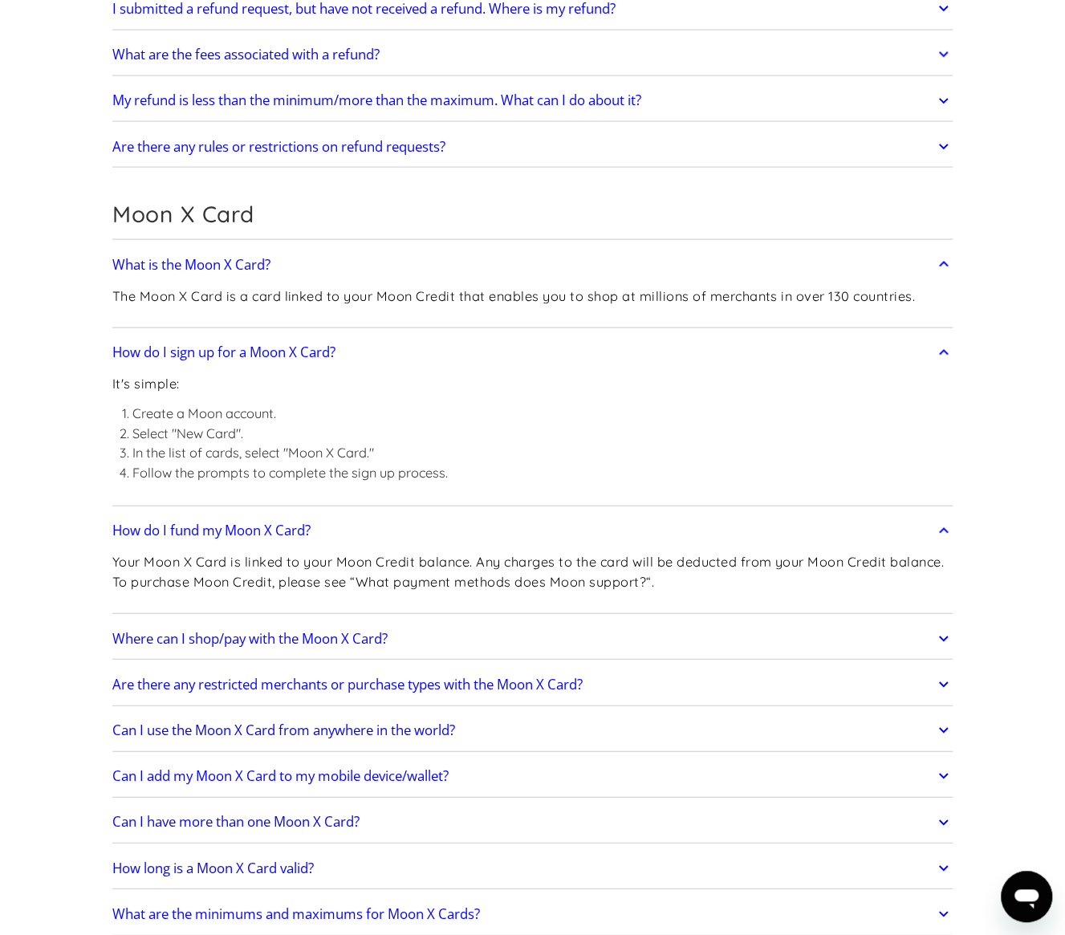
scroll to position [1766, 0]
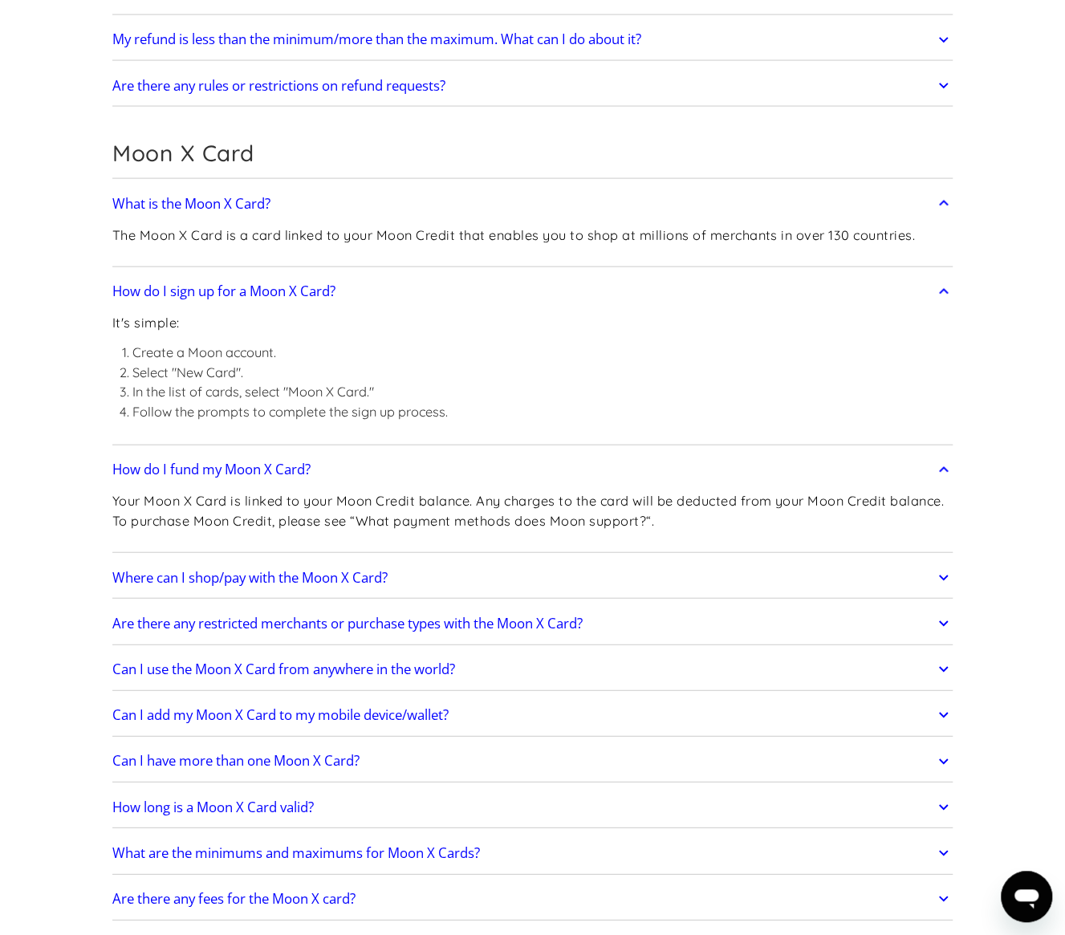
click at [325, 571] on h2 "Where can I shop/pay with the Moon X Card?" at bounding box center [249, 578] width 275 height 16
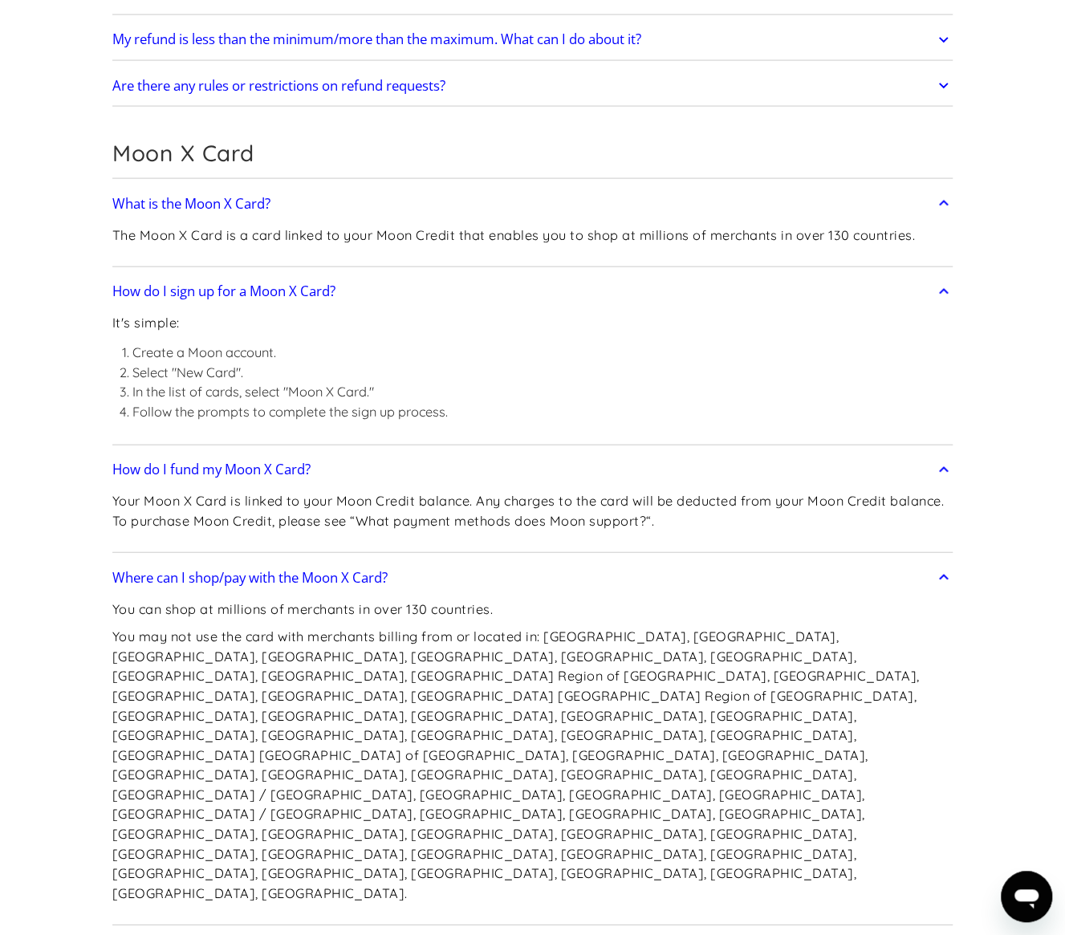
click at [867, 637] on p "You may not use the card with merchants billing from or located in: Afghanistan…" at bounding box center [532, 765] width 841 height 276
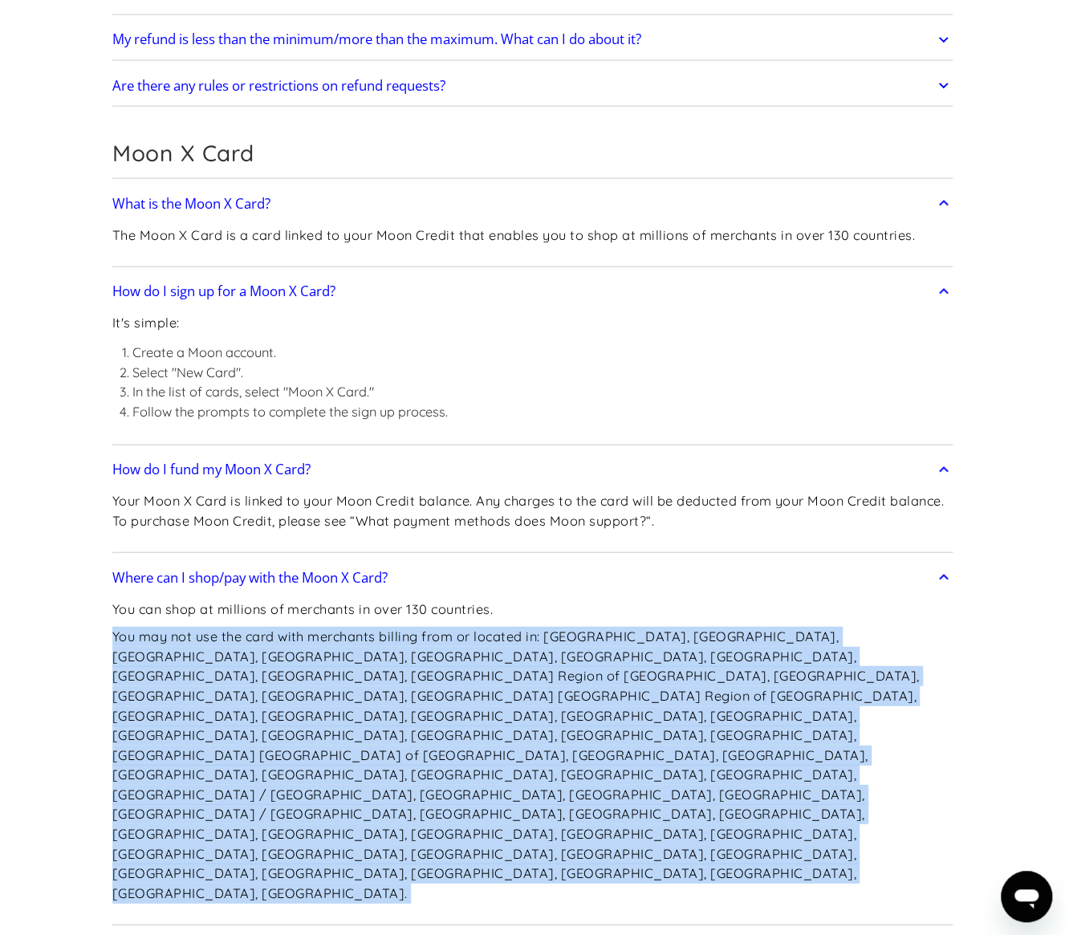
click at [867, 637] on p "You may not use the card with merchants billing from or located in: Afghanistan…" at bounding box center [532, 765] width 841 height 276
click at [799, 640] on p "You may not use the card with merchants billing from or located in: Afghanistan…" at bounding box center [532, 765] width 841 height 276
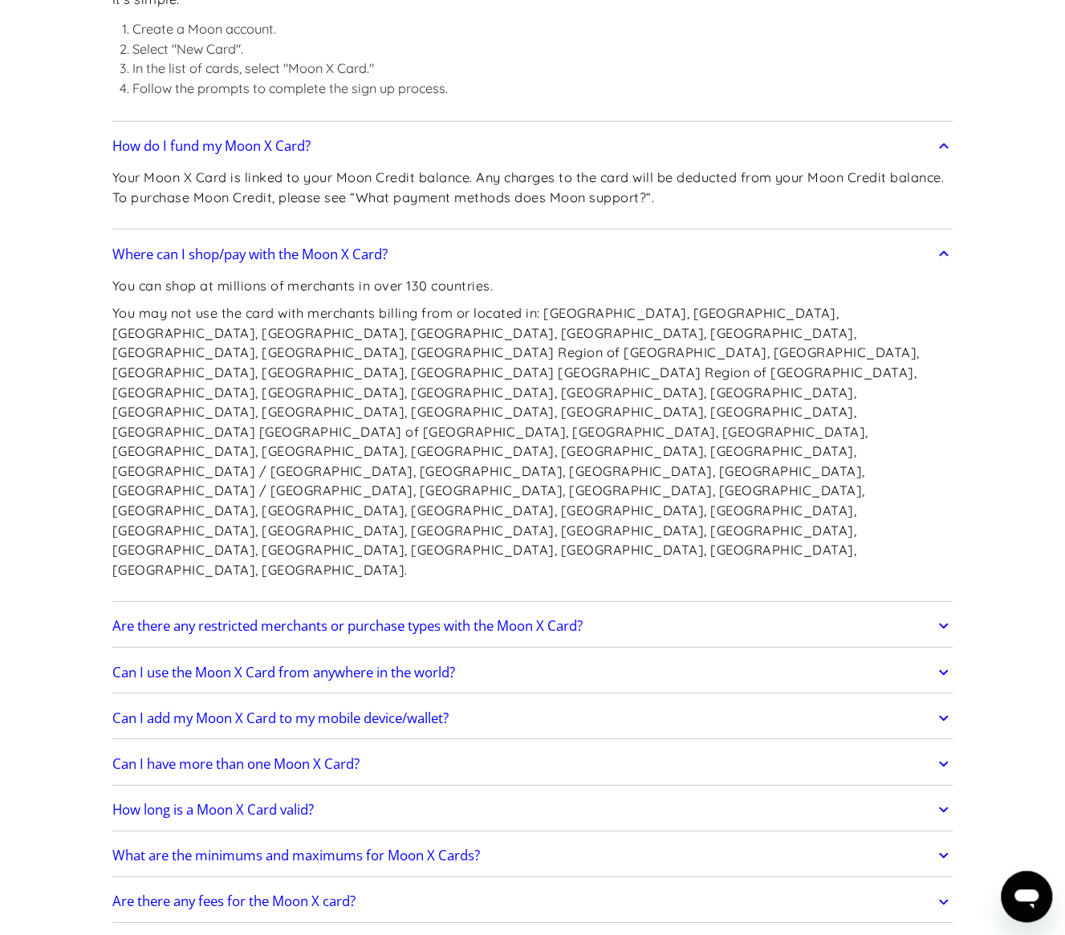
scroll to position [2090, 0]
click at [613, 608] on link "Are there any restricted merchants or purchase types with the Moon X Card?" at bounding box center [532, 625] width 841 height 34
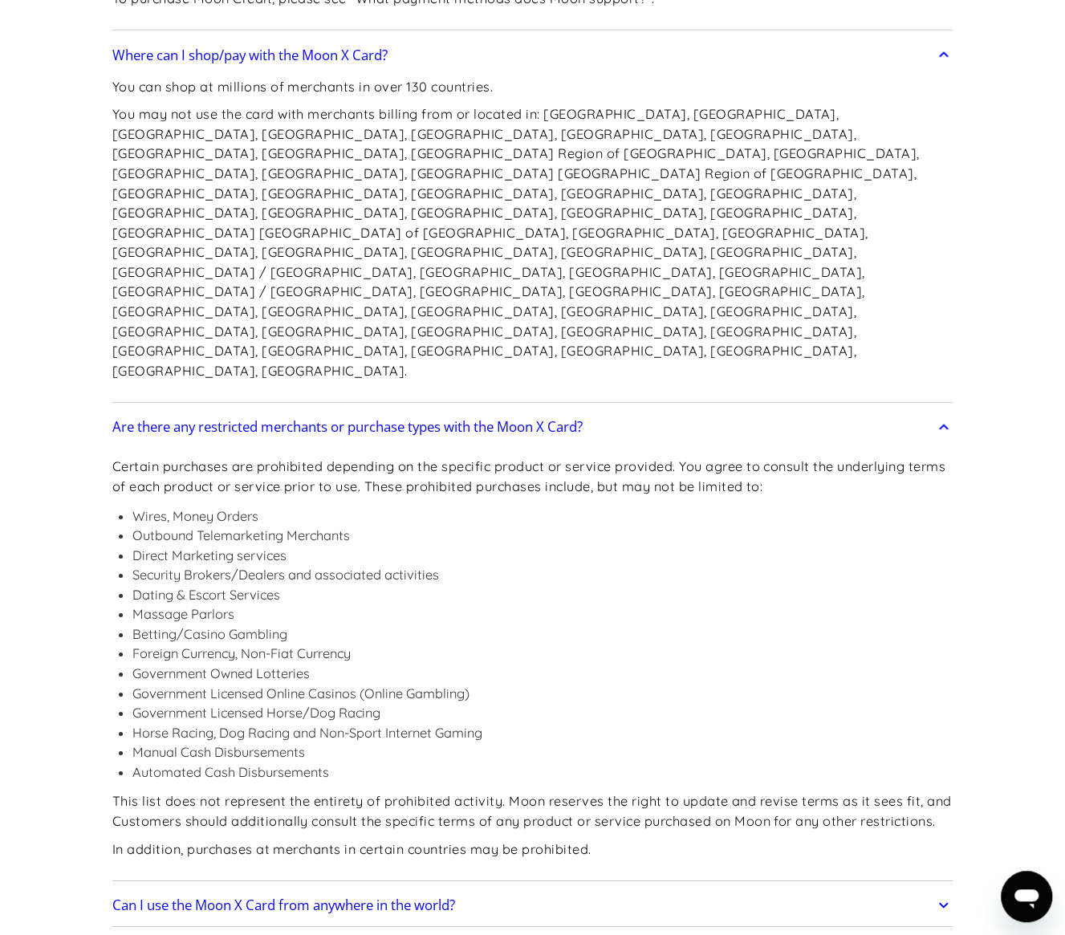
scroll to position [2331, 0]
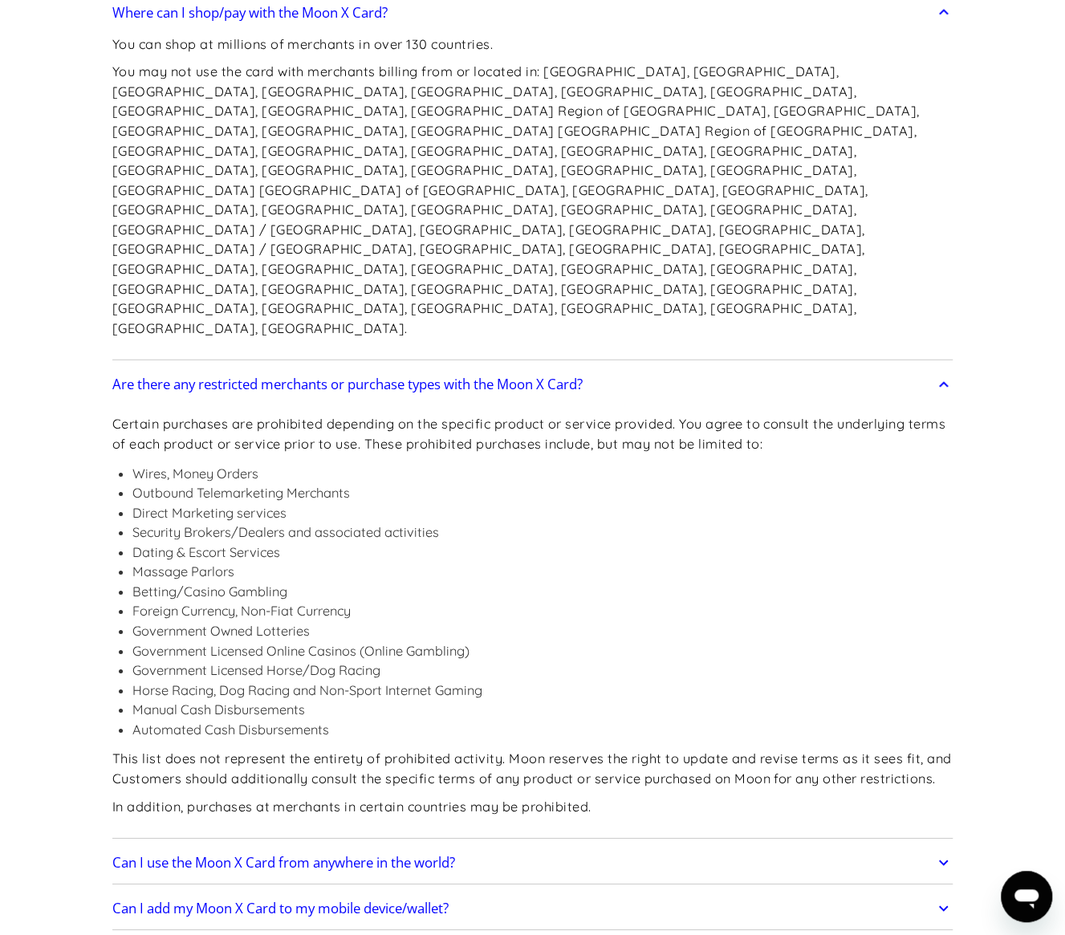
click at [600, 846] on link "Can I use the Moon X Card from anywhere in the world?" at bounding box center [532, 863] width 841 height 34
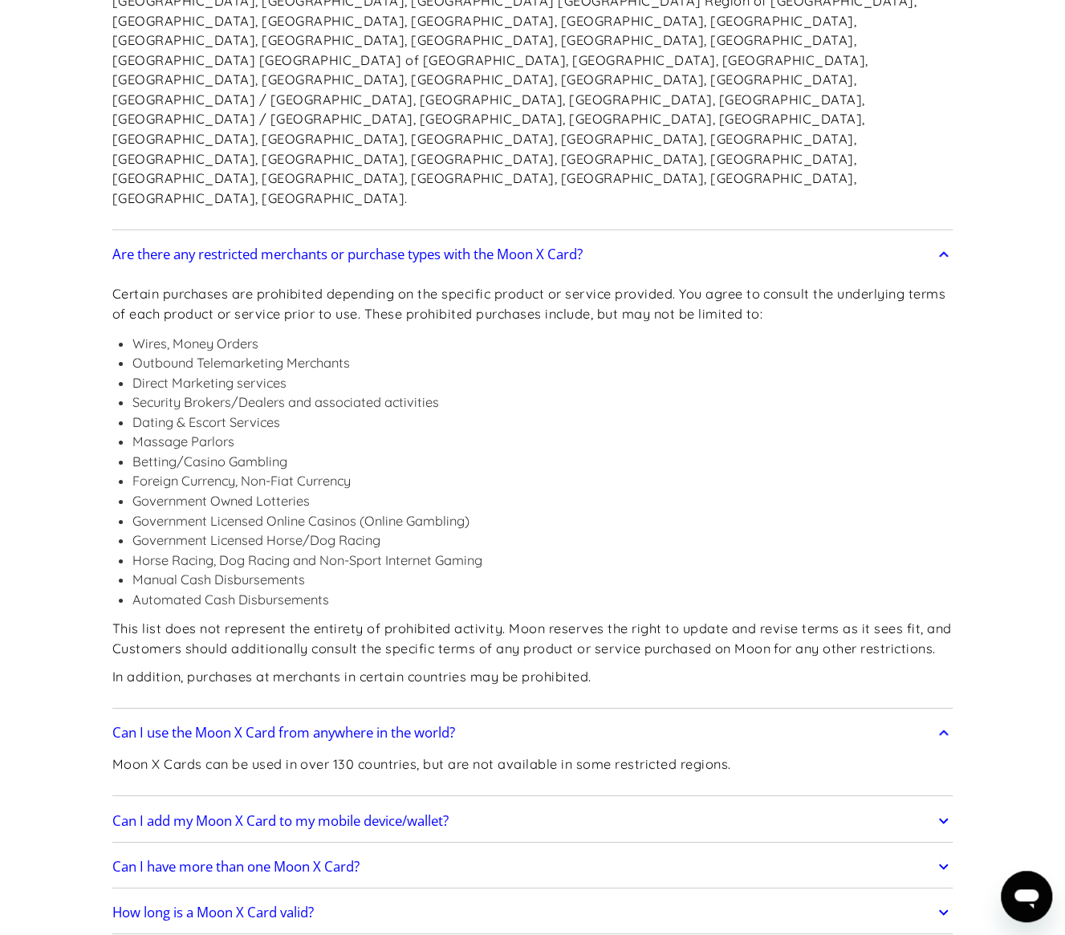
scroll to position [2491, 0]
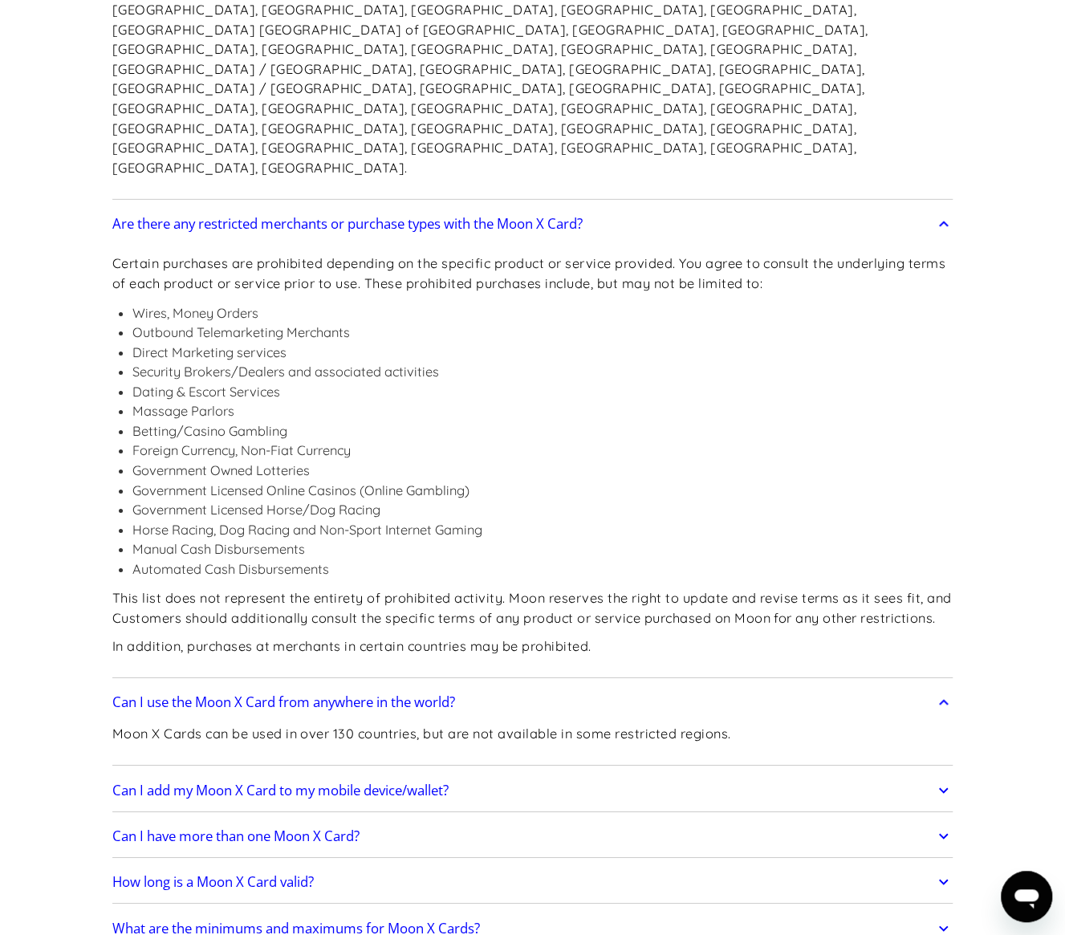
click at [443, 783] on h2 "Can I add my Moon X Card to my mobile device/wallet?" at bounding box center [280, 791] width 336 height 16
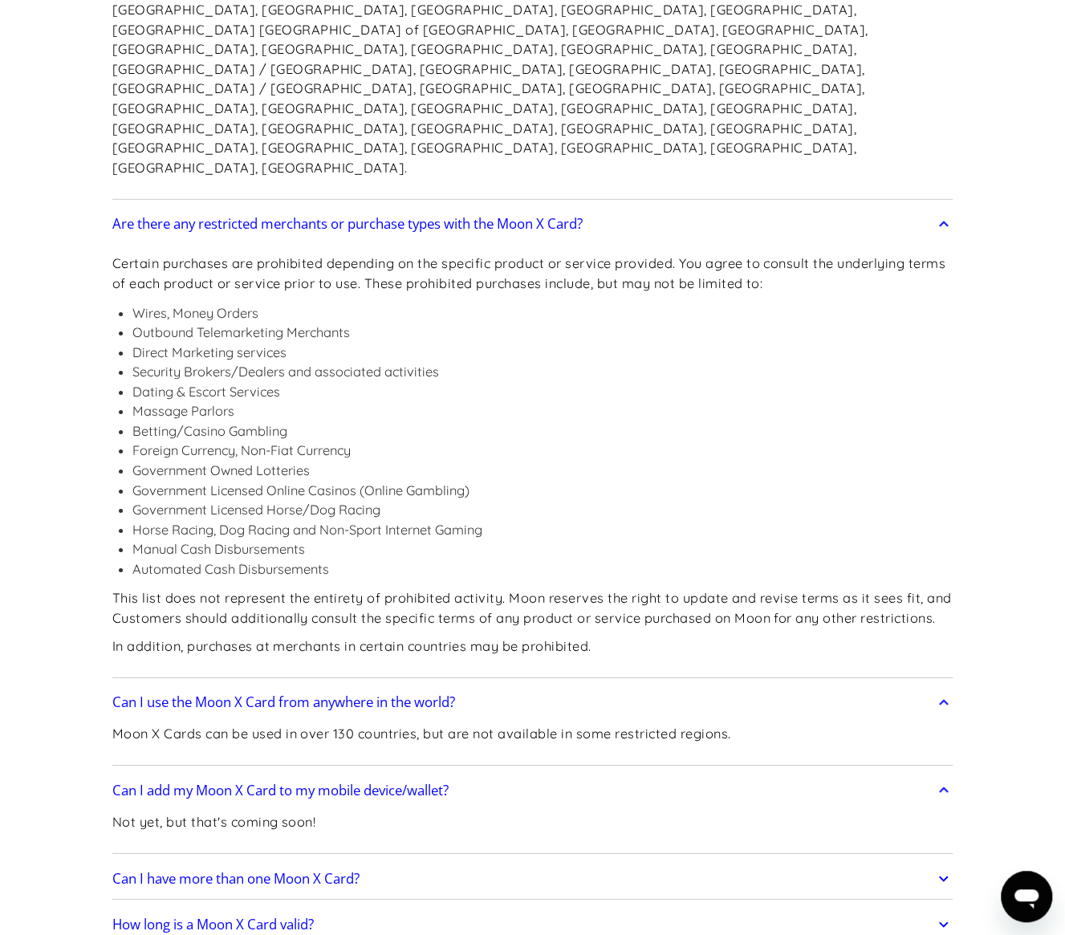
click at [443, 783] on h2 "Can I add my Moon X Card to my mobile device/wallet?" at bounding box center [280, 791] width 336 height 16
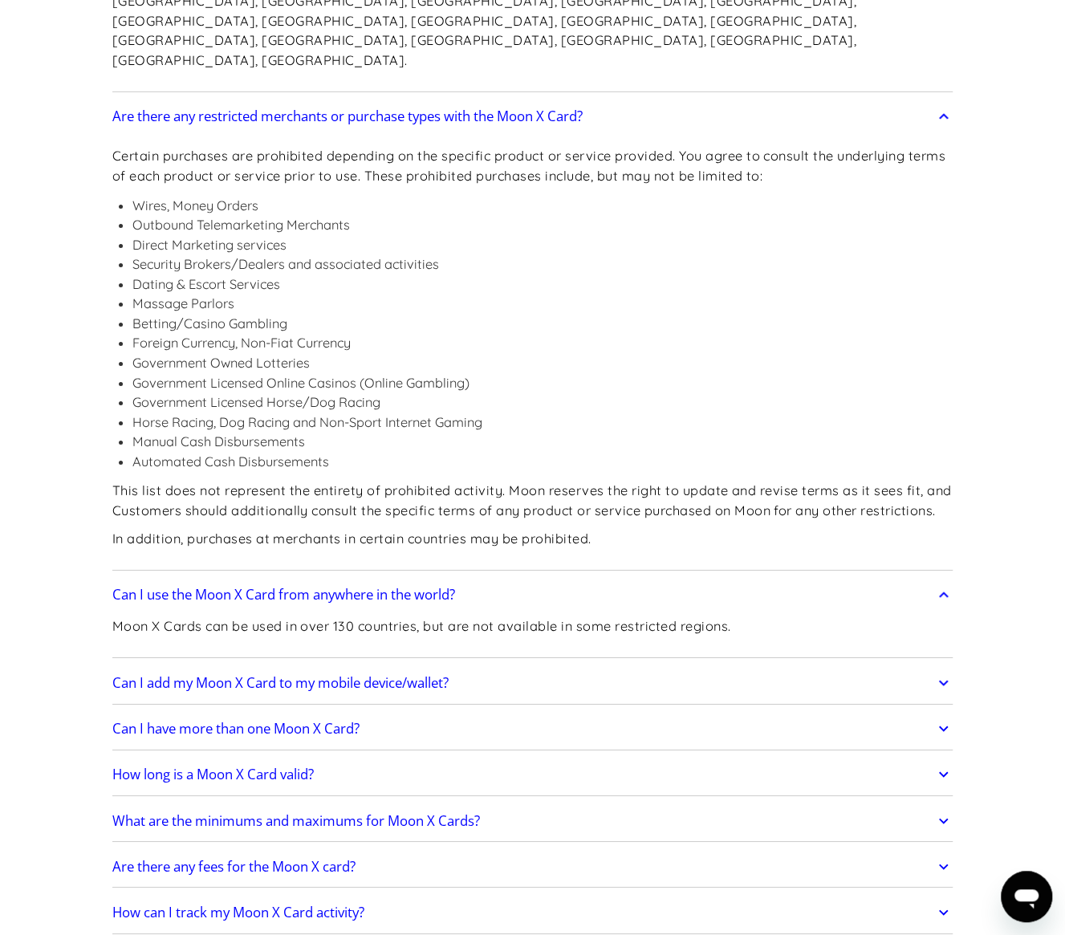
scroll to position [2652, 0]
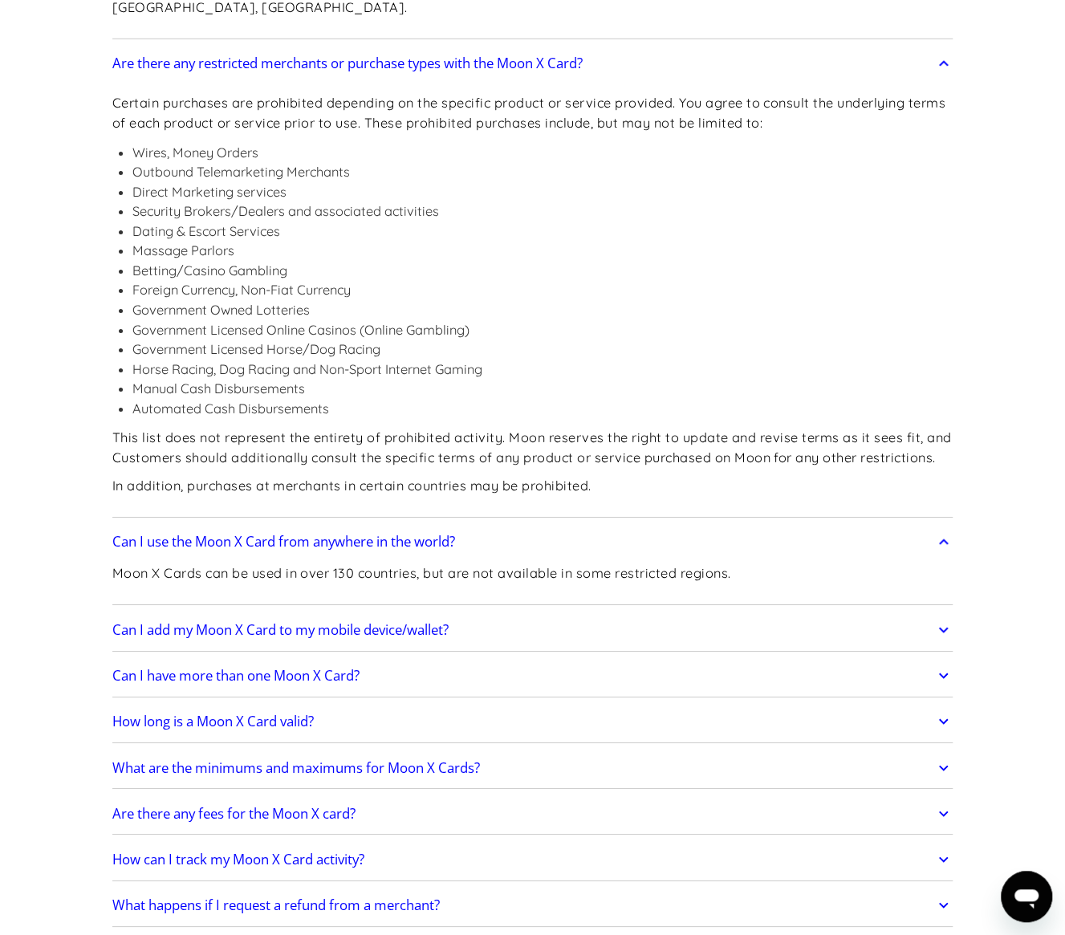
click at [371, 659] on link "Can I have more than one Moon X Card?" at bounding box center [532, 676] width 841 height 34
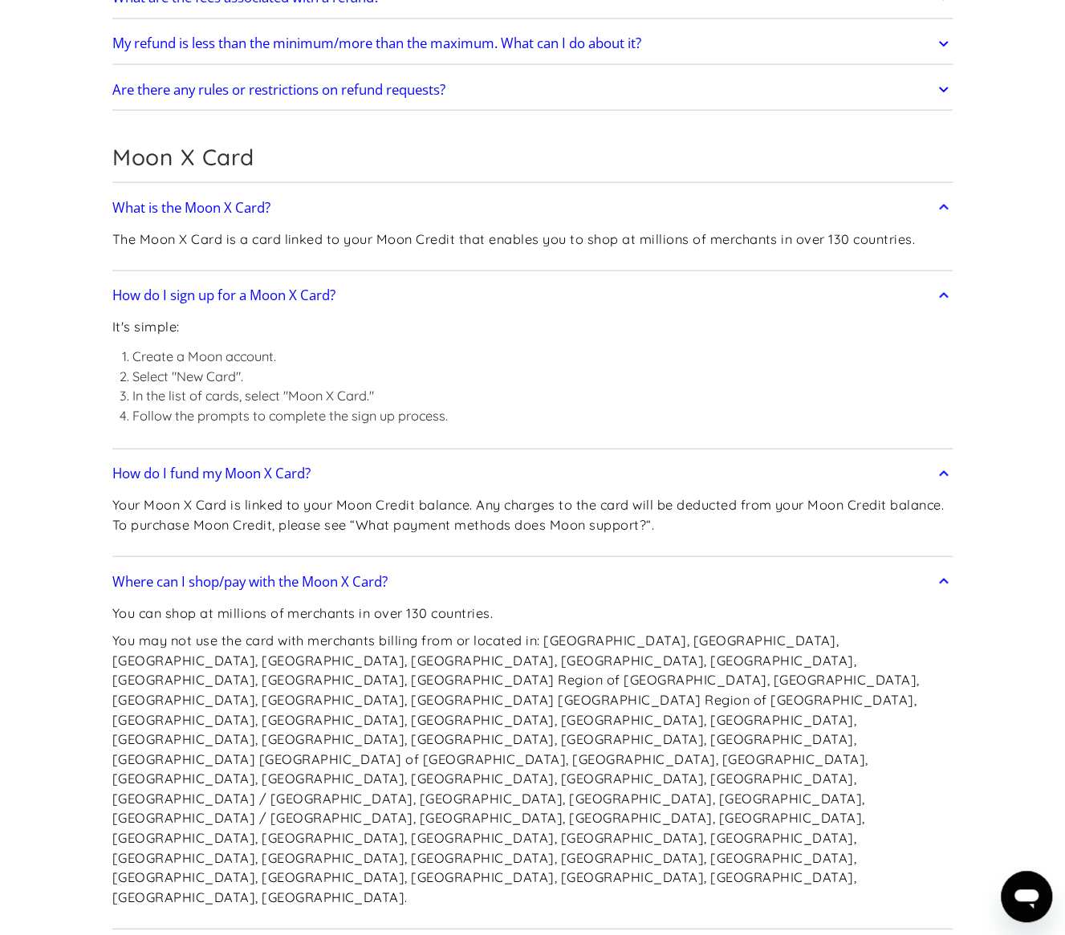
scroll to position [1769, 0]
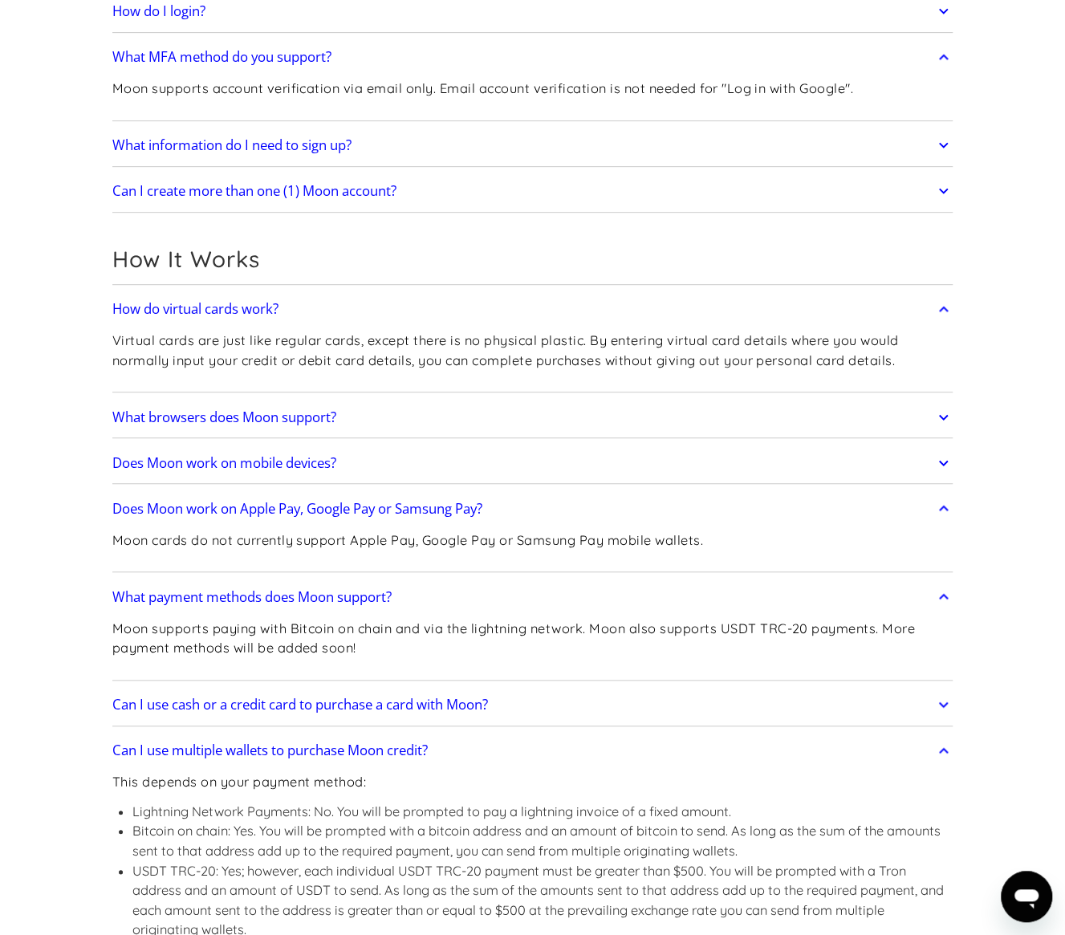
scroll to position [0, 0]
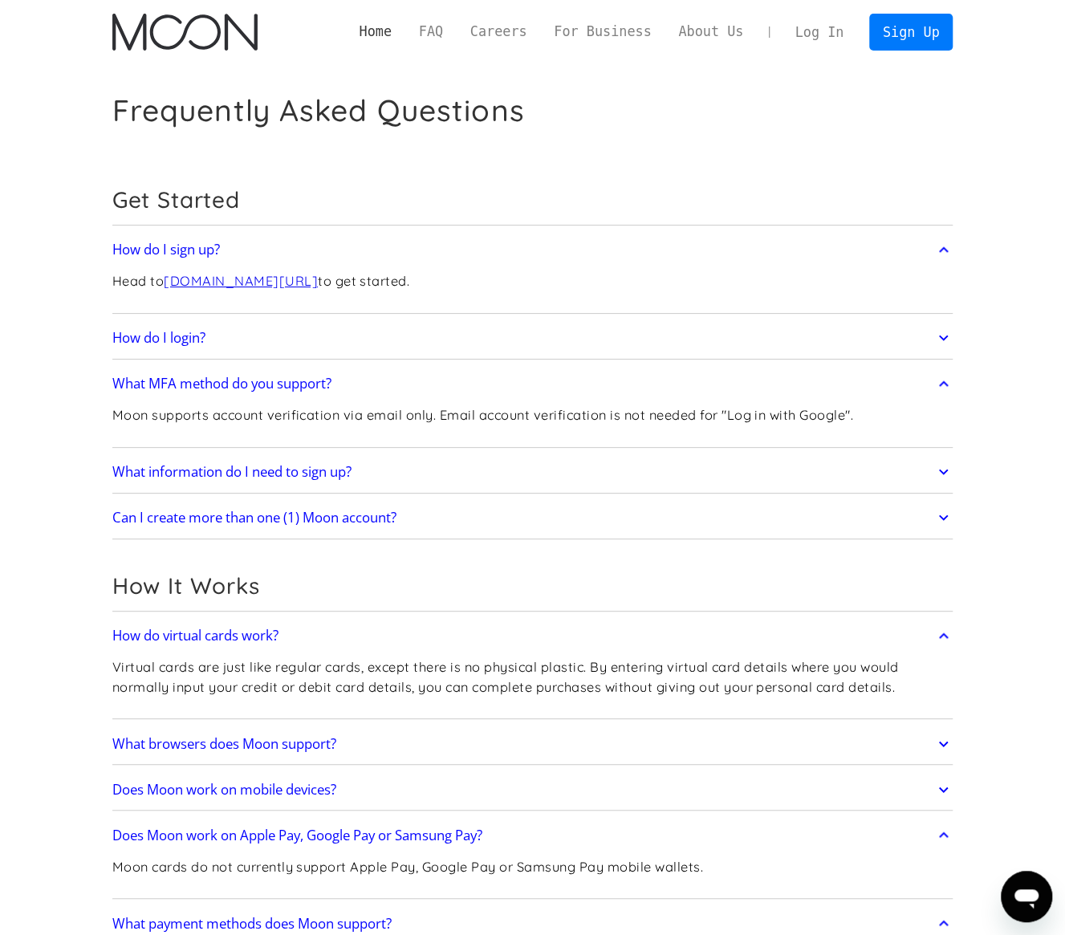
click at [405, 42] on link "Home" at bounding box center [375, 32] width 59 height 20
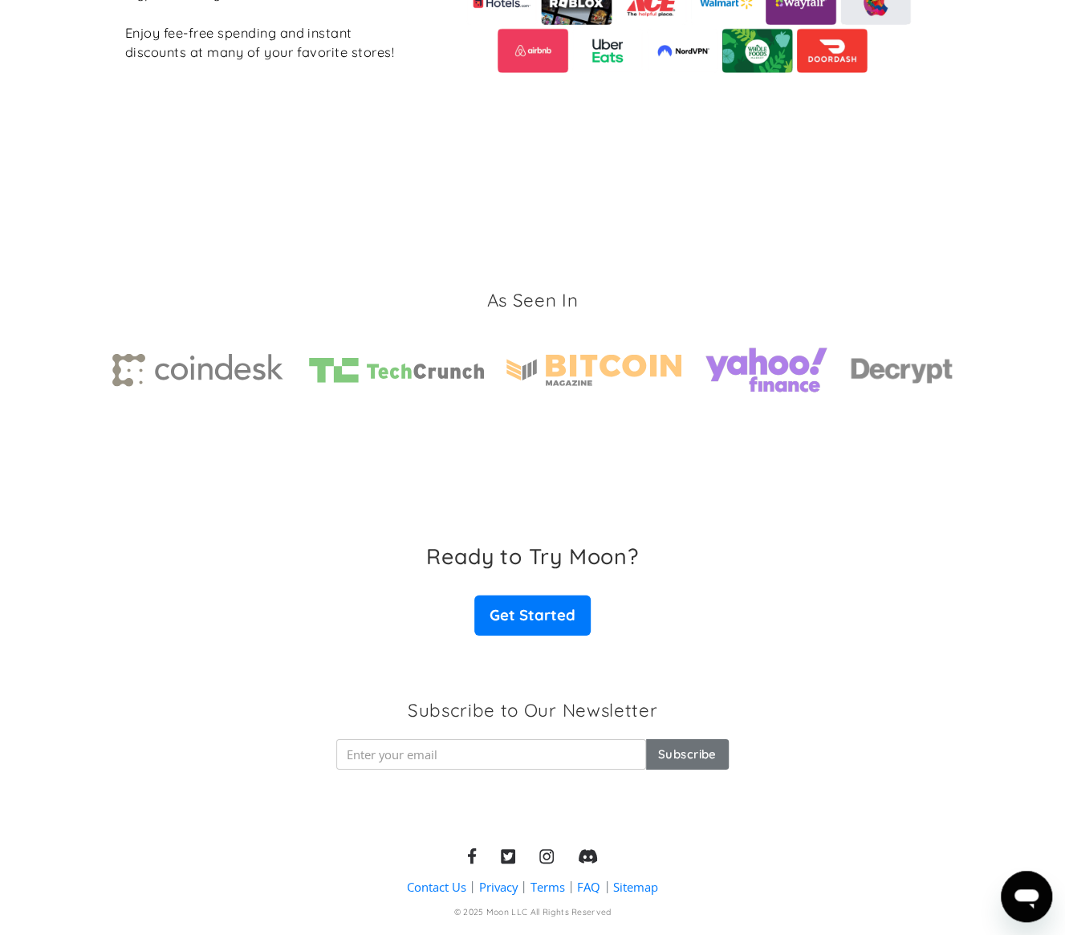
scroll to position [2207, 0]
